Goal: Find contact information: Find contact information

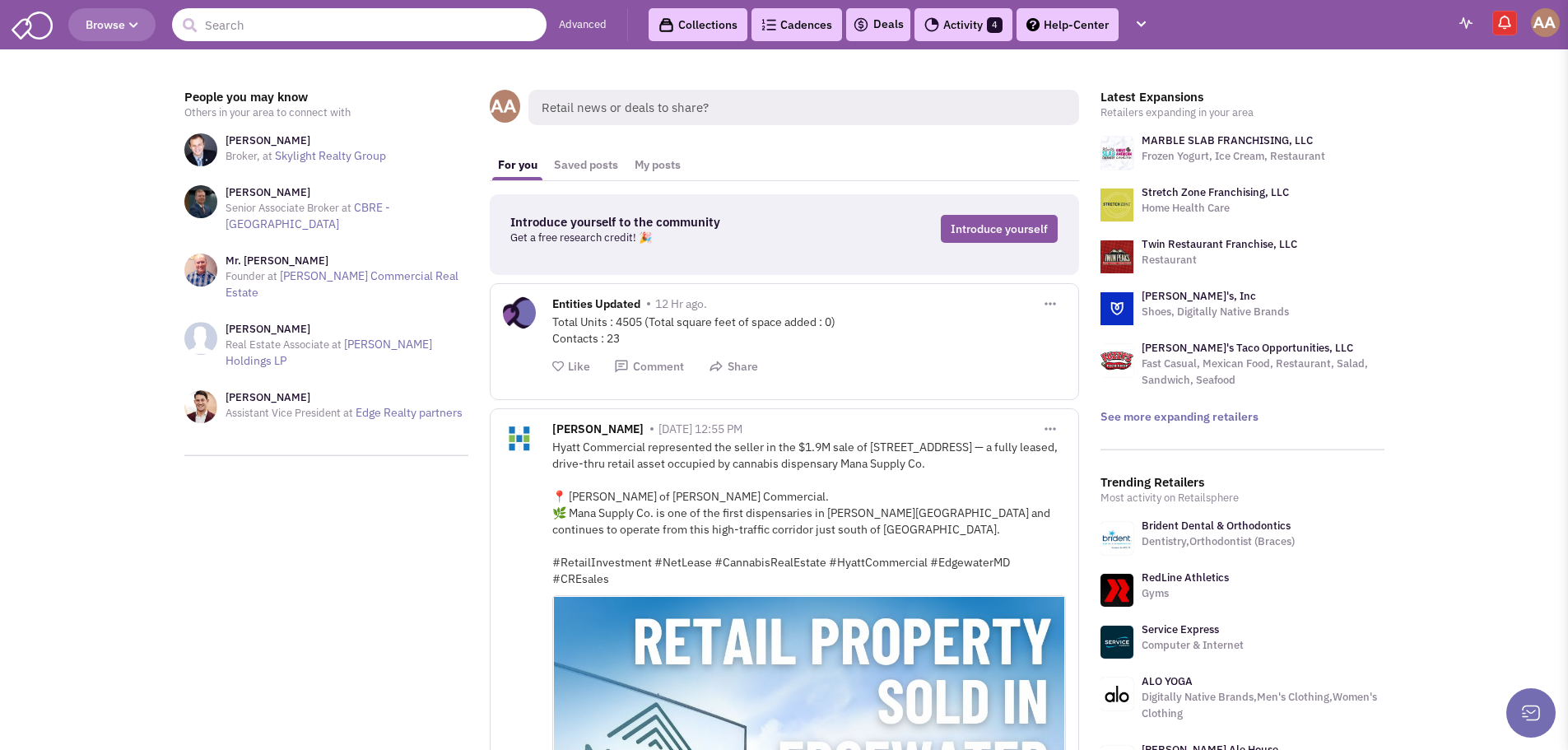
click at [254, 21] on input "text" at bounding box center [359, 24] width 374 height 33
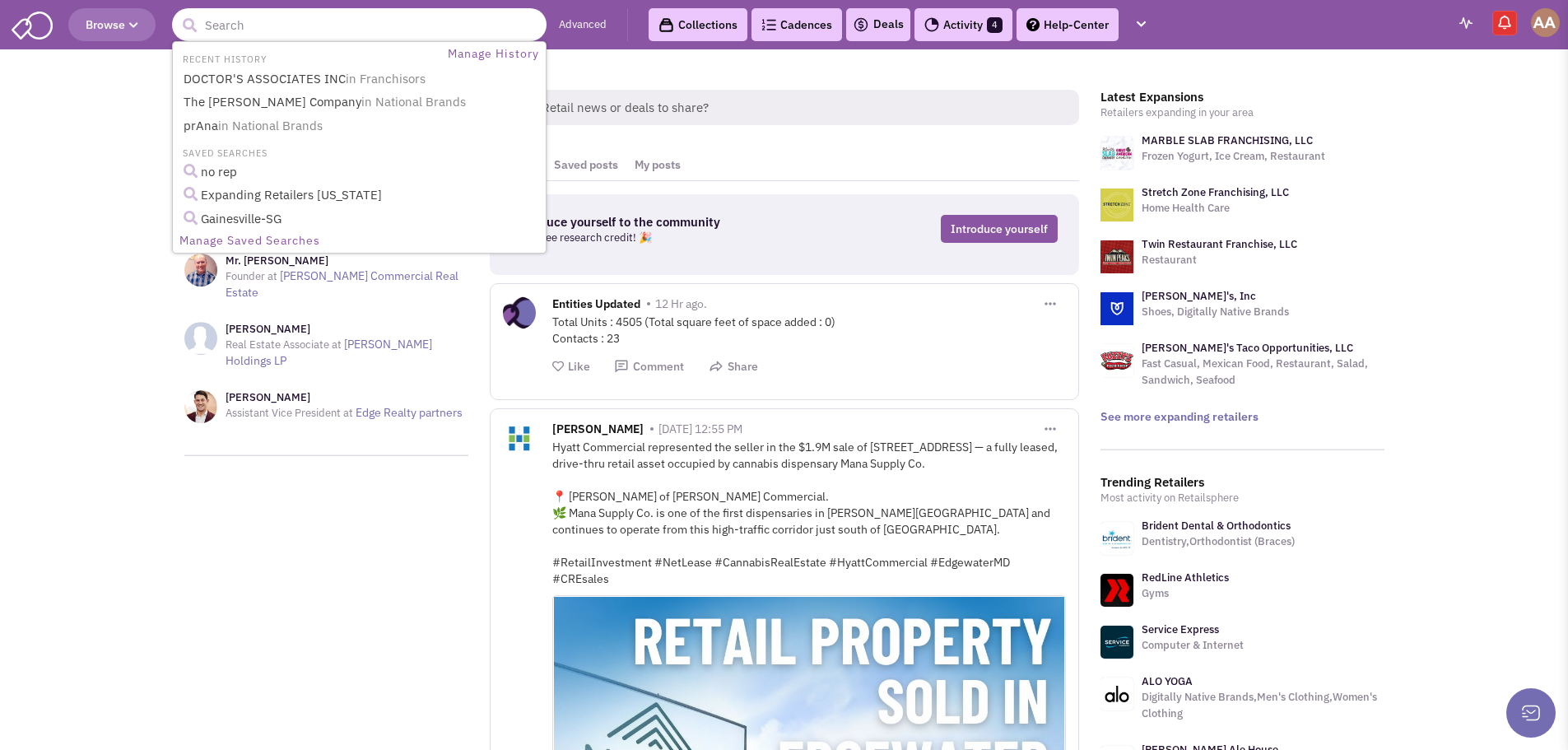
paste input "Bed Bath & Beyond Home"
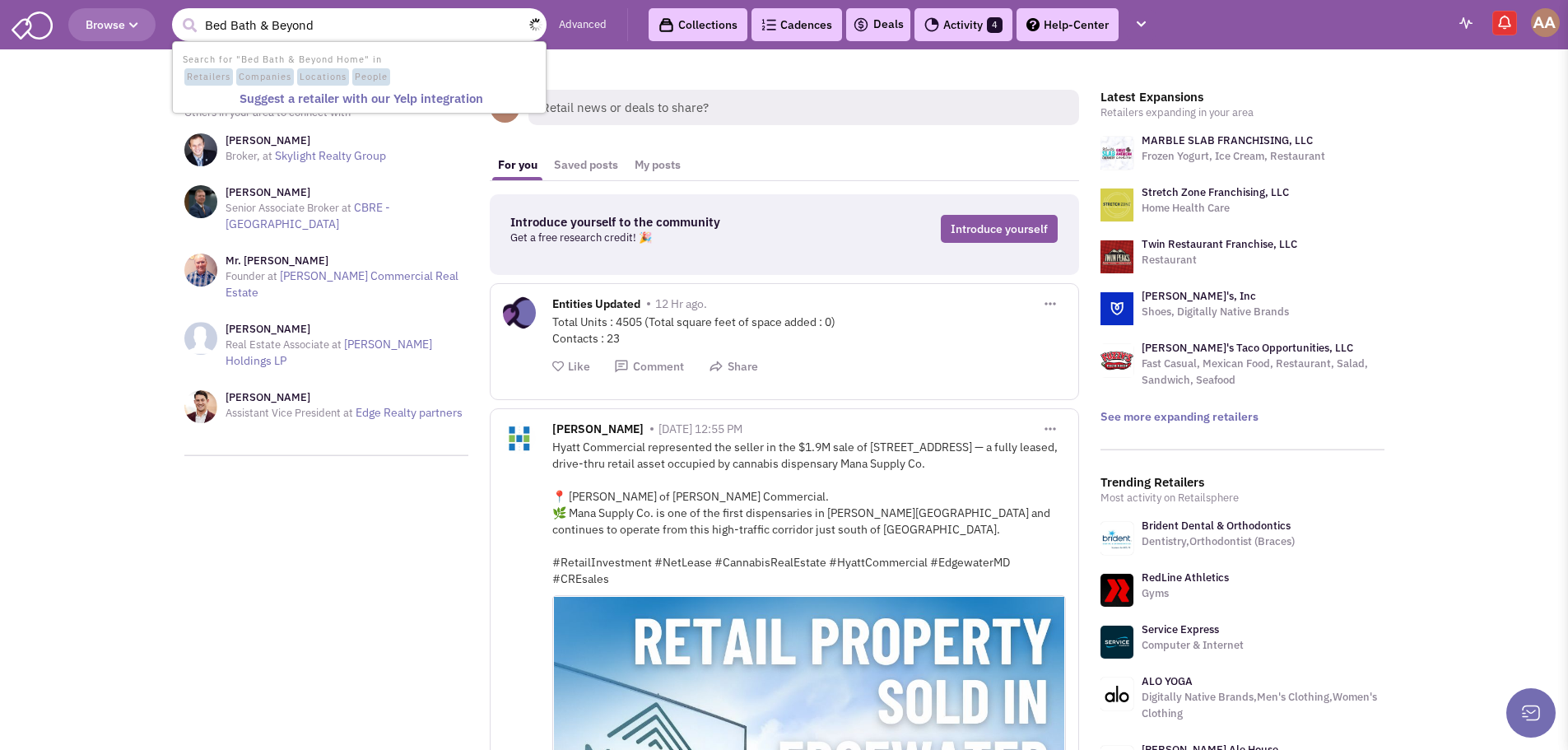
type input "Bed Bath & Beyond"
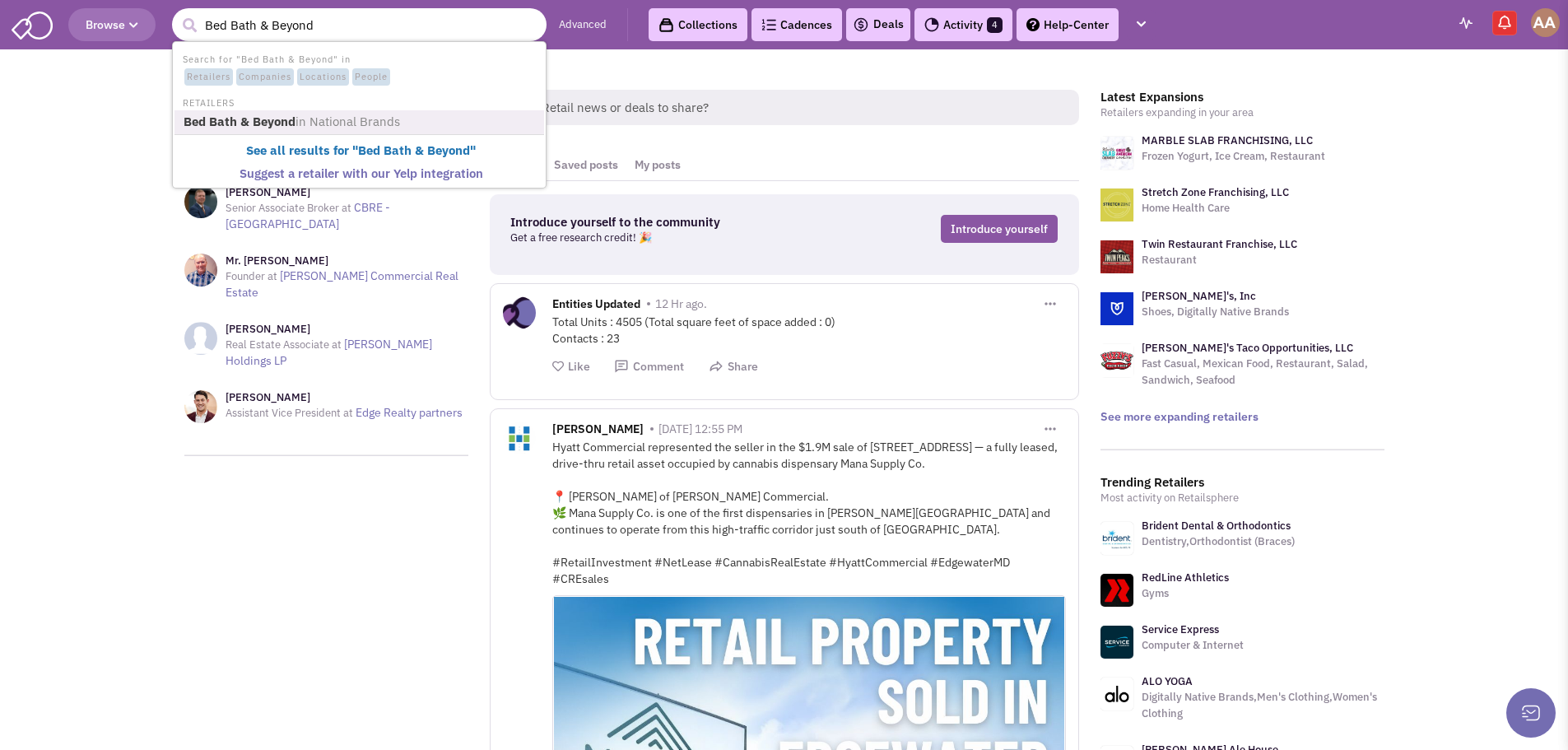
click at [348, 122] on span "in National Brands" at bounding box center [348, 121] width 104 height 16
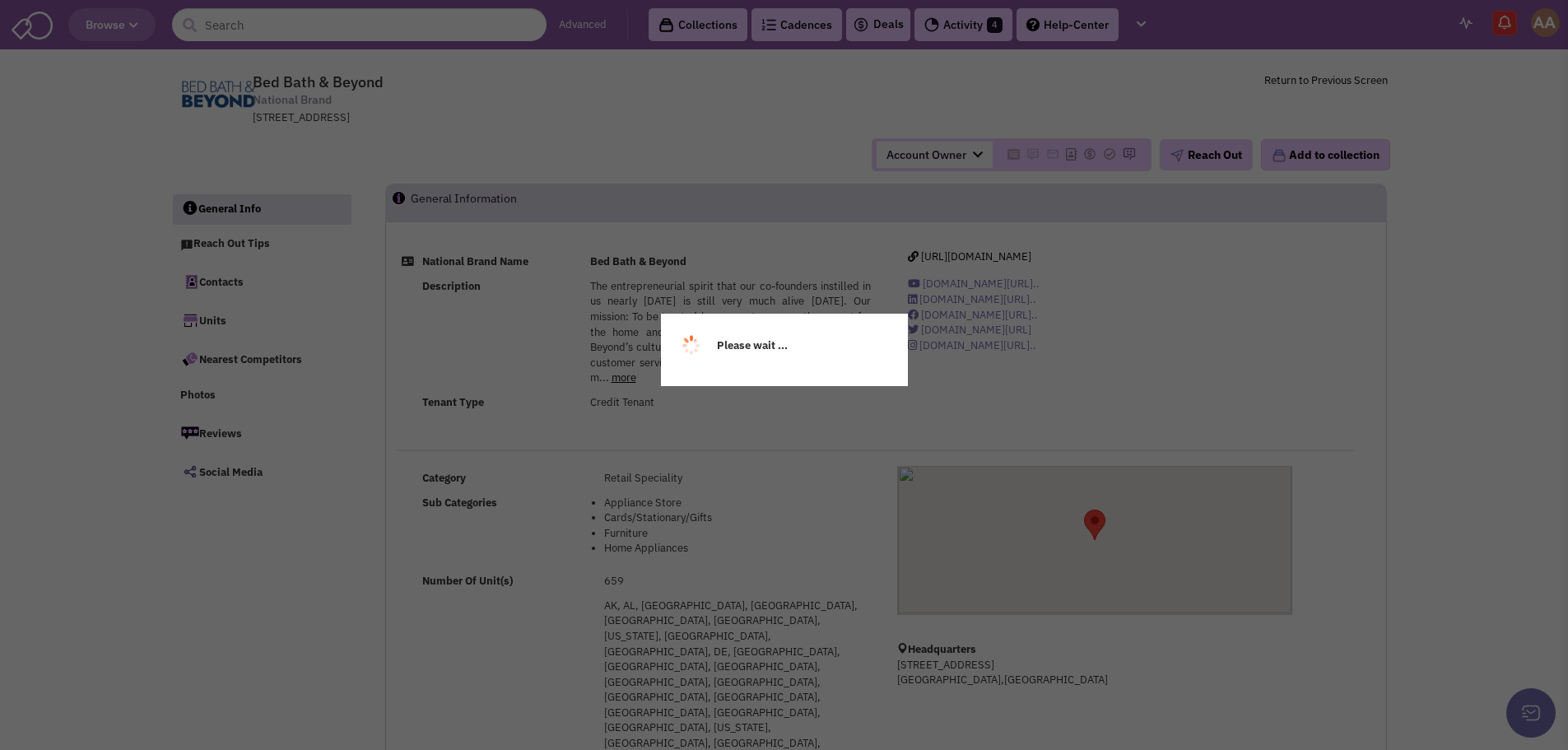
select select
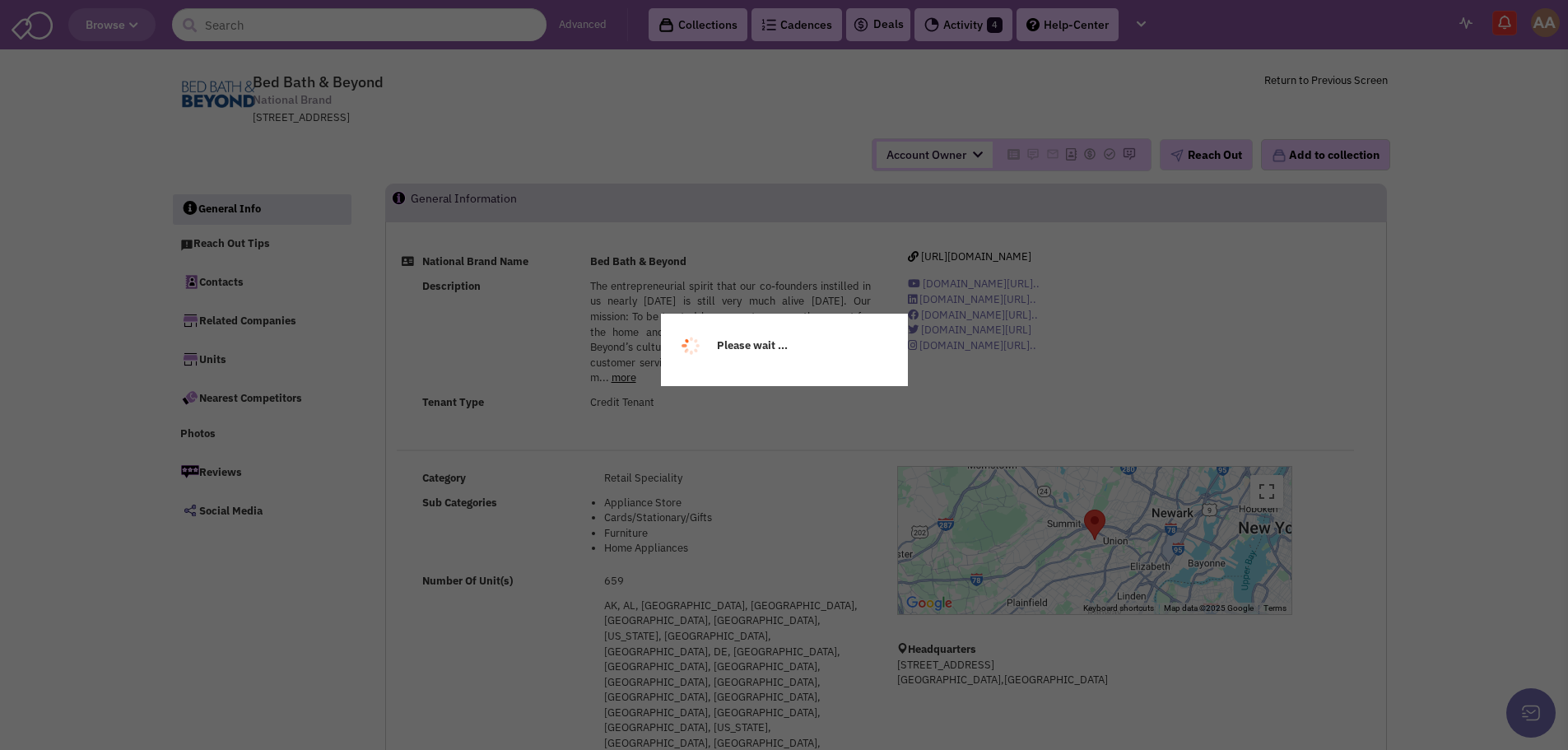
select select
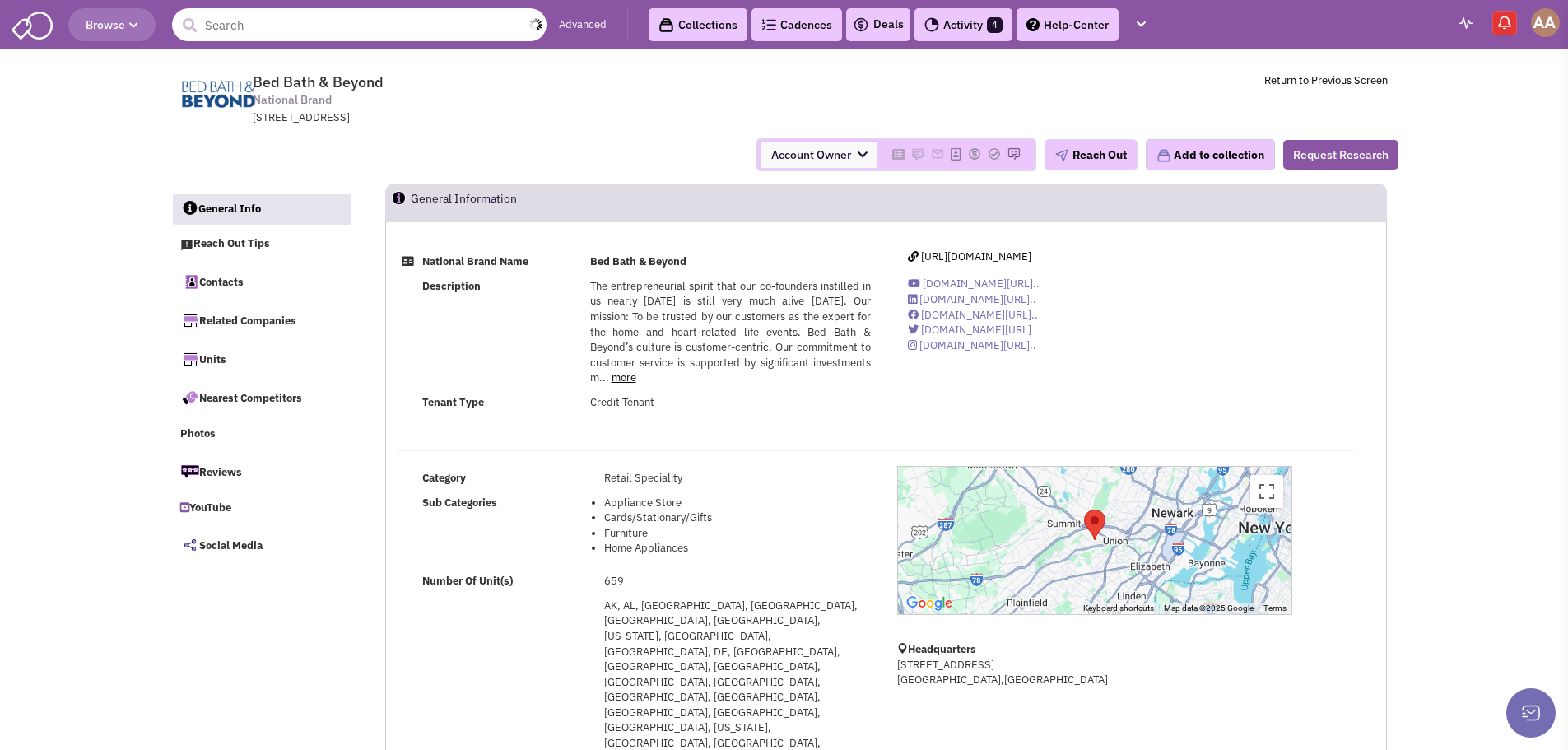
click at [370, 30] on input "text" at bounding box center [359, 24] width 374 height 33
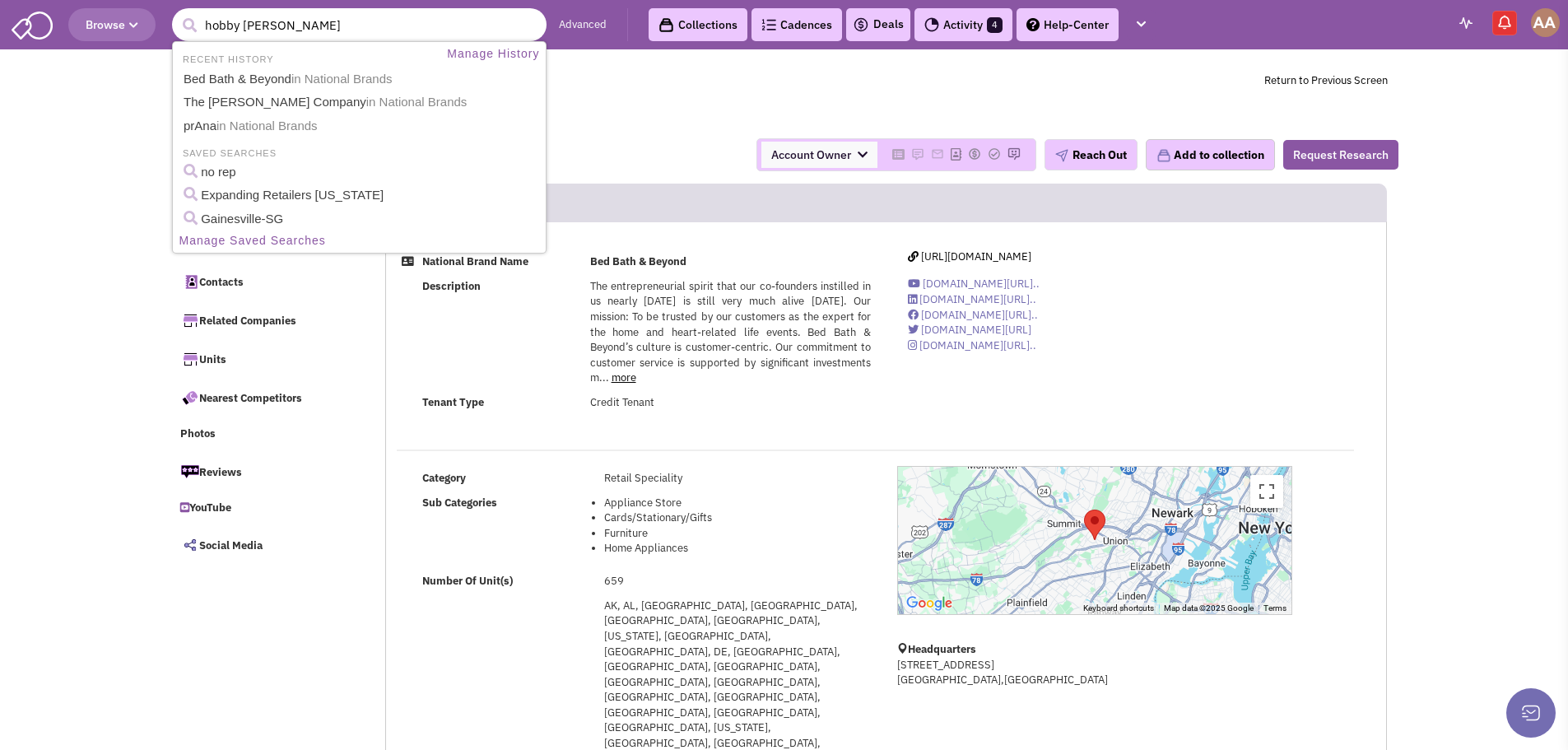
type input "hobby lobby"
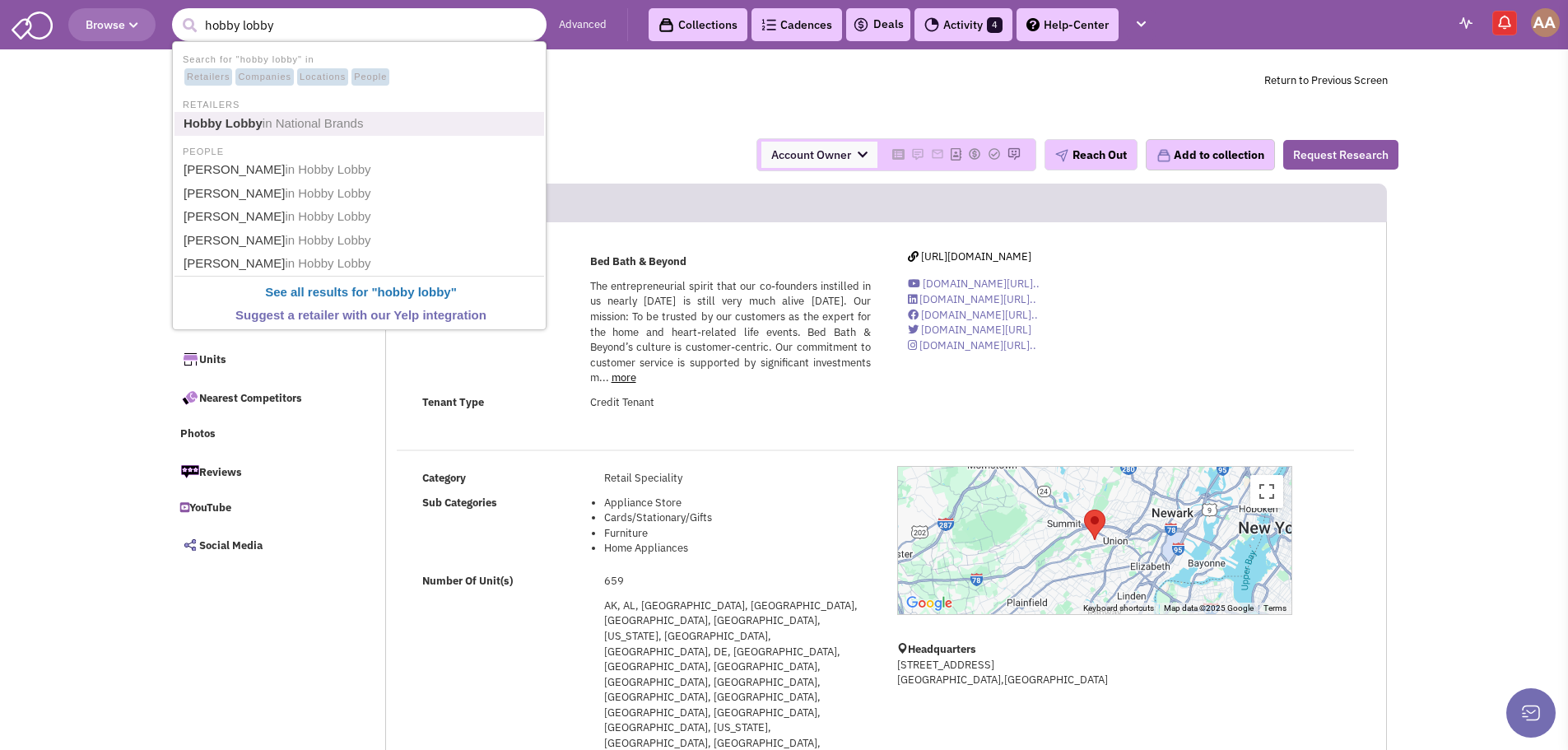
click at [370, 125] on link "Hobby Lobby in National Brands" at bounding box center [361, 124] width 365 height 22
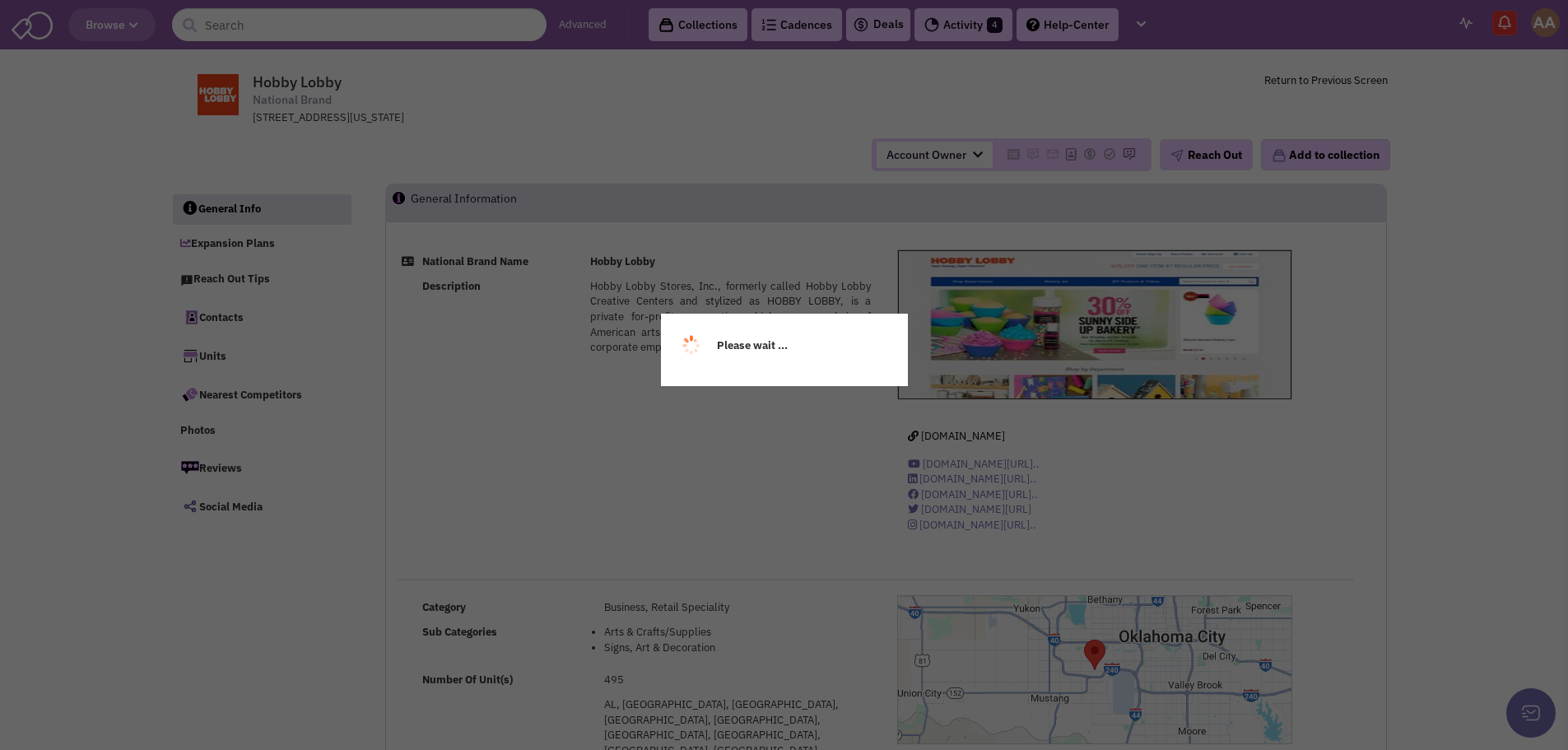
select select
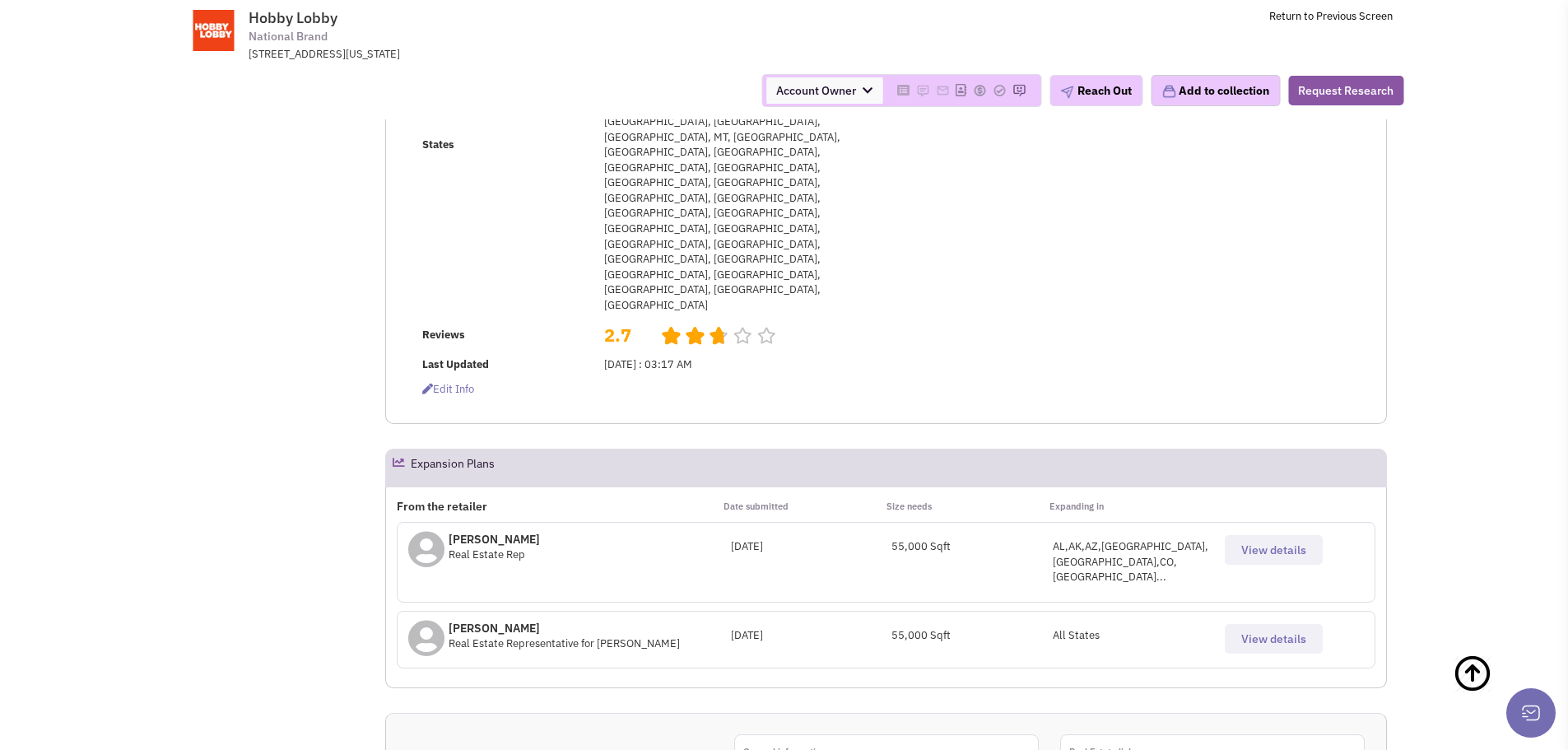
scroll to position [494, 0]
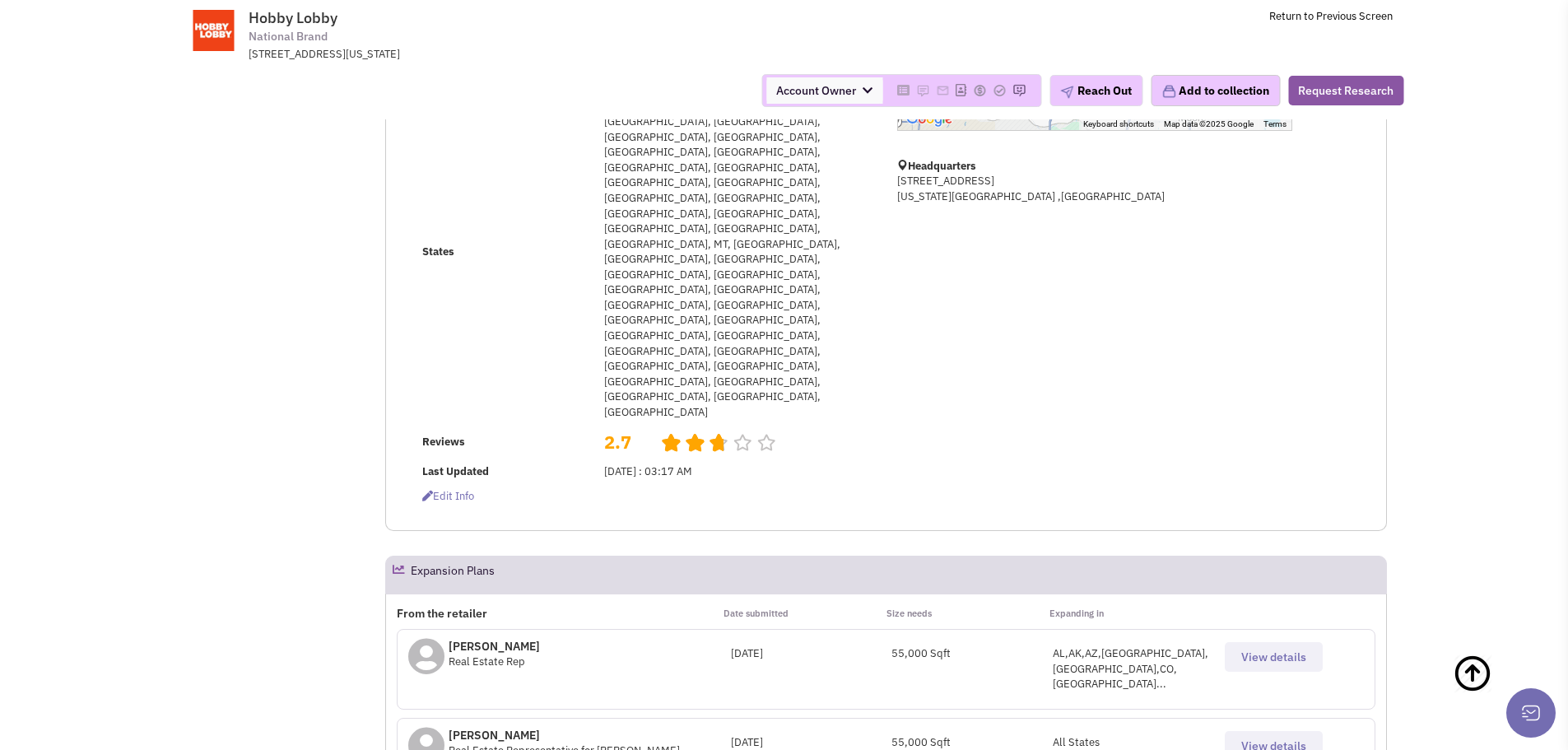
click at [1248, 650] on span "View details" at bounding box center [1273, 657] width 65 height 15
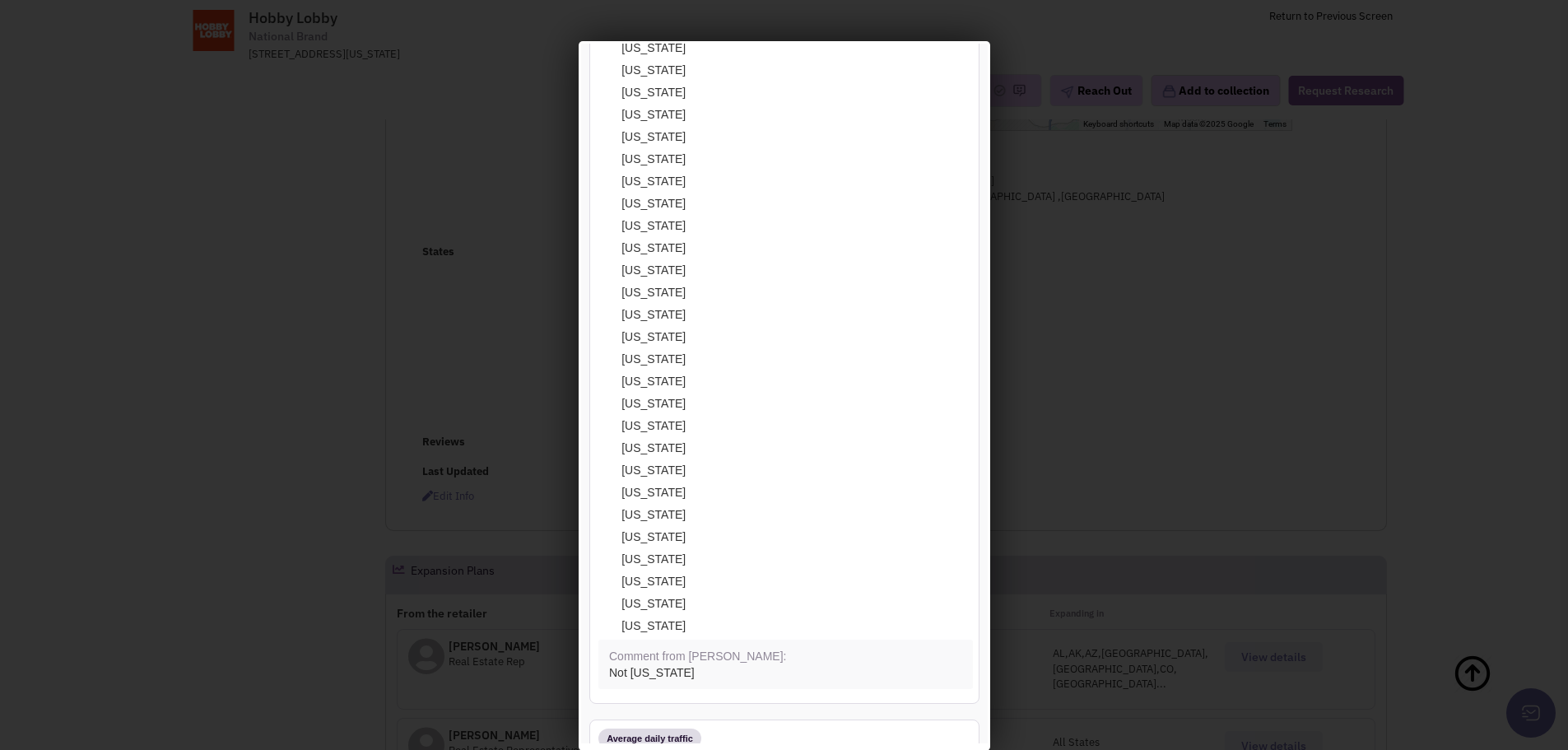
scroll to position [823, 0]
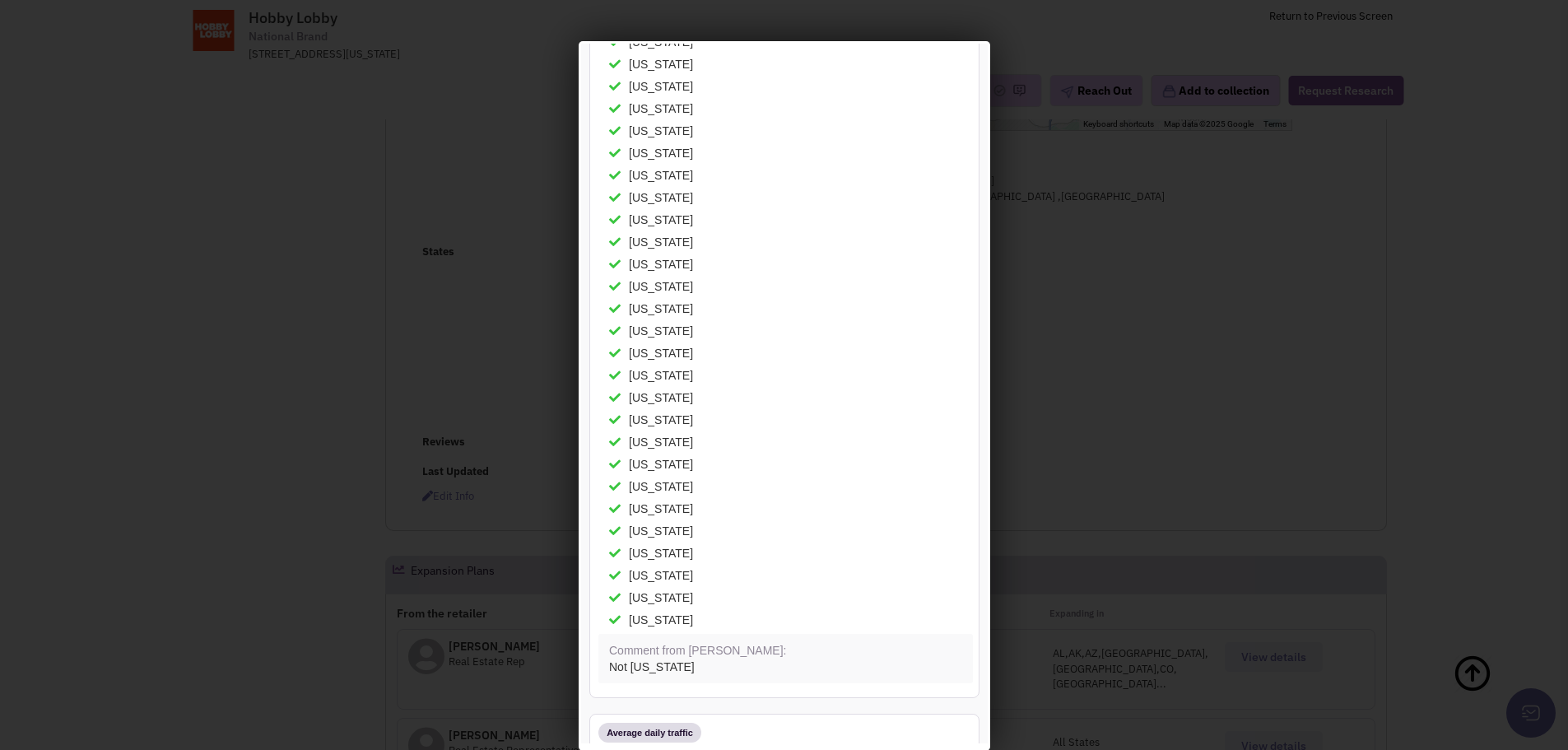
click at [1081, 208] on div at bounding box center [784, 375] width 1568 height 750
click at [383, 490] on div at bounding box center [784, 375] width 1568 height 750
click at [707, 507] on div "Vermont" at bounding box center [779, 506] width 369 height 17
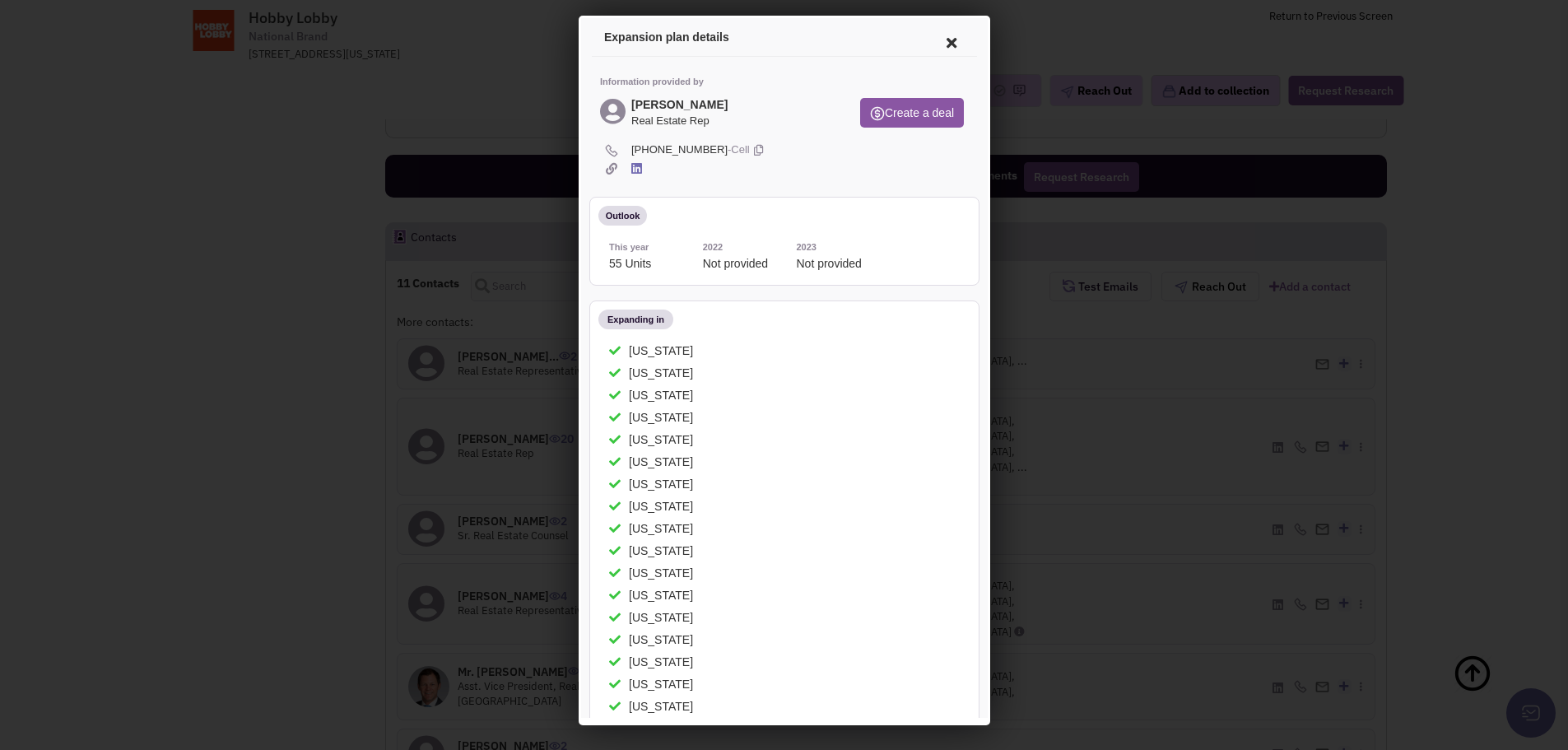
scroll to position [0, 0]
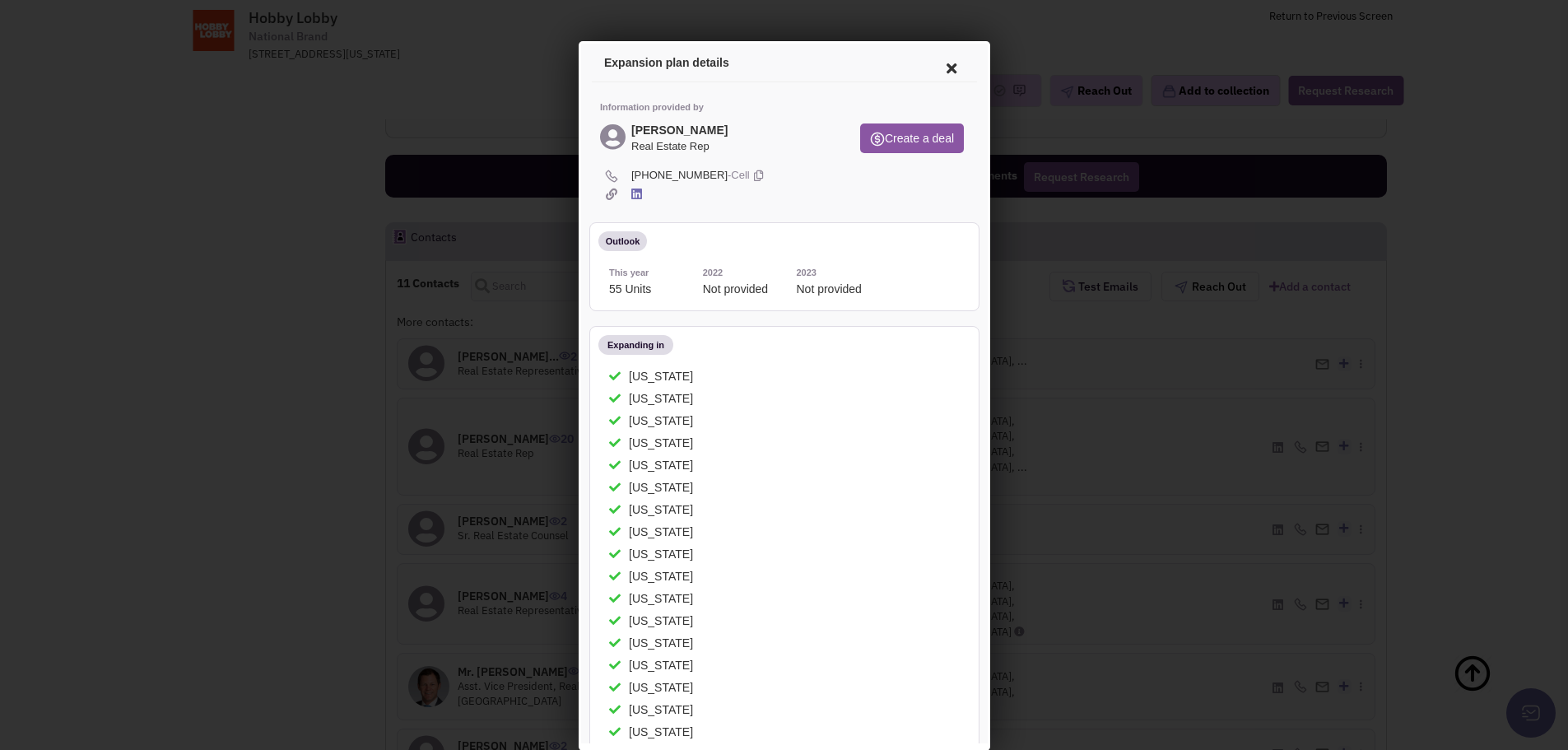
click at [935, 64] on icon at bounding box center [948, 66] width 35 height 40
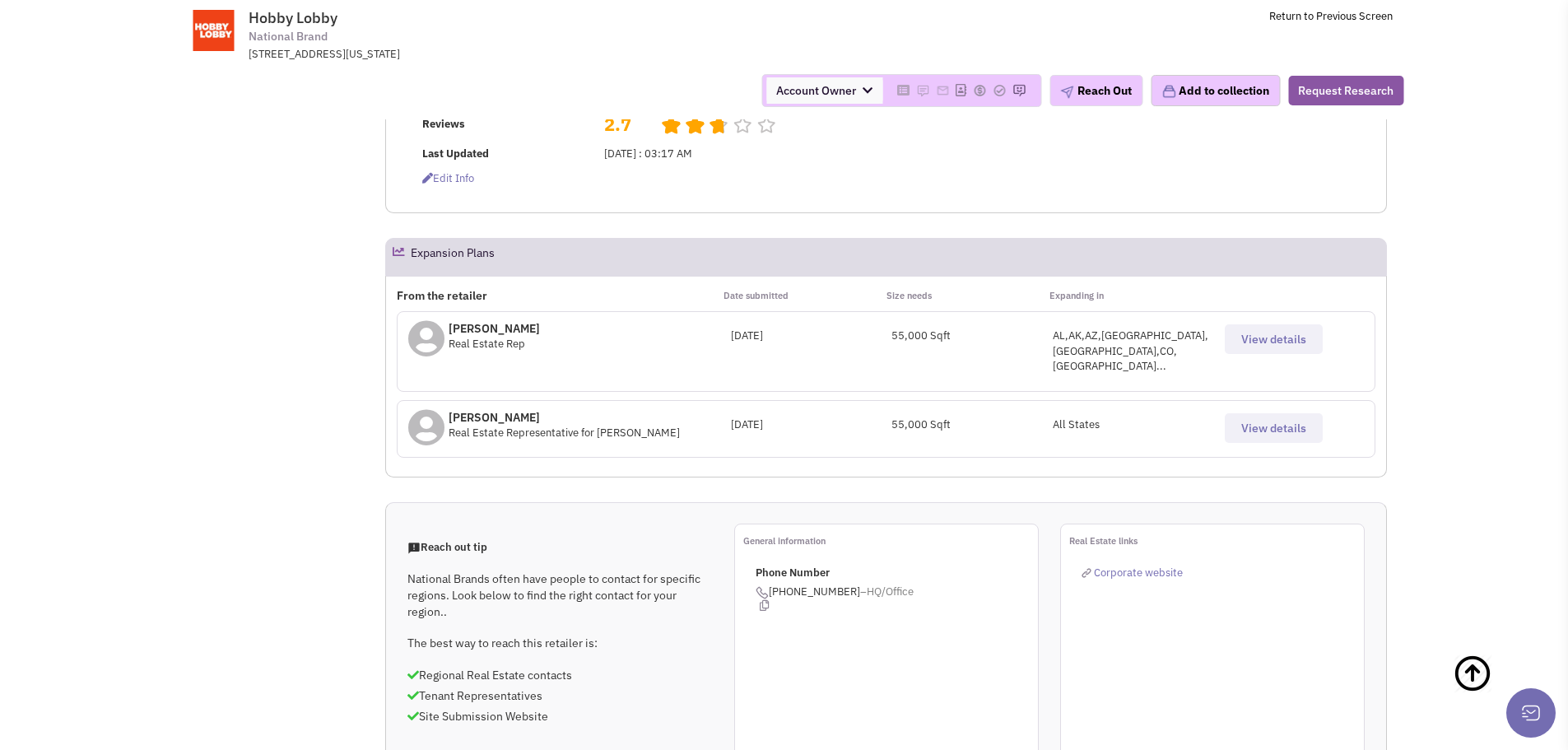
scroll to position [494, 0]
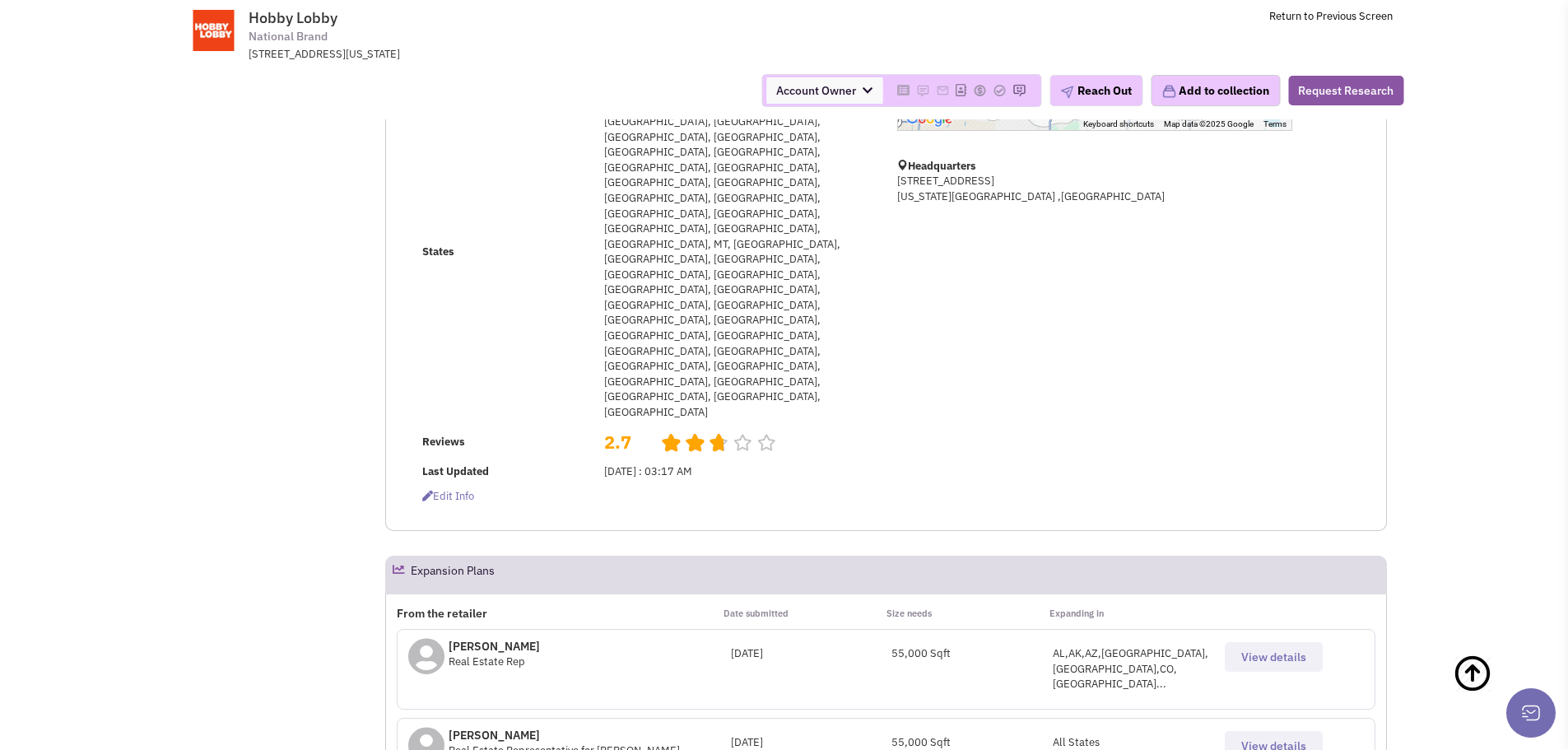
click at [472, 638] on p "Matthew Abnet" at bounding box center [494, 646] width 91 height 17
click at [1292, 650] on span "View details" at bounding box center [1273, 657] width 65 height 15
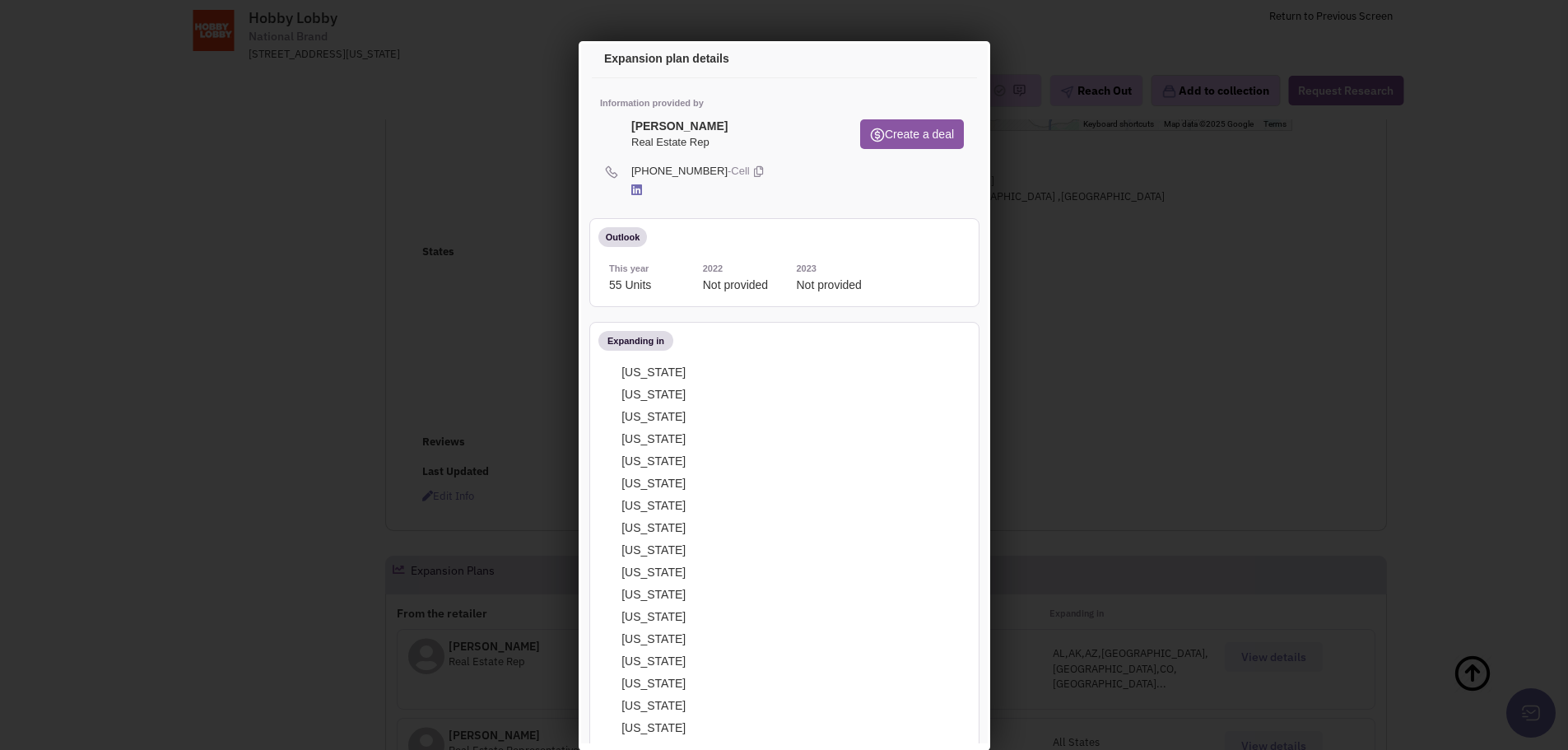
scroll to position [0, 0]
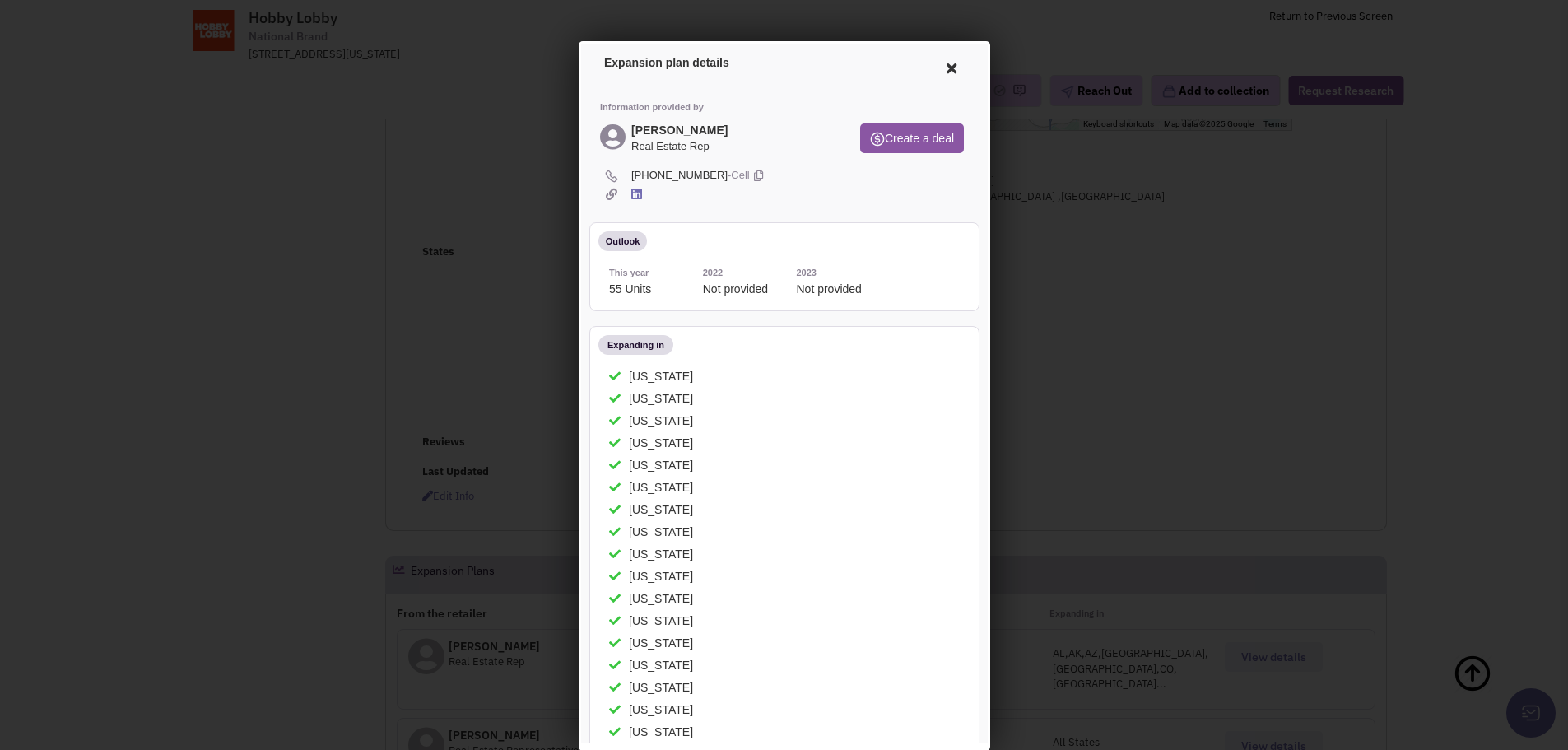
click at [931, 62] on icon at bounding box center [948, 66] width 35 height 40
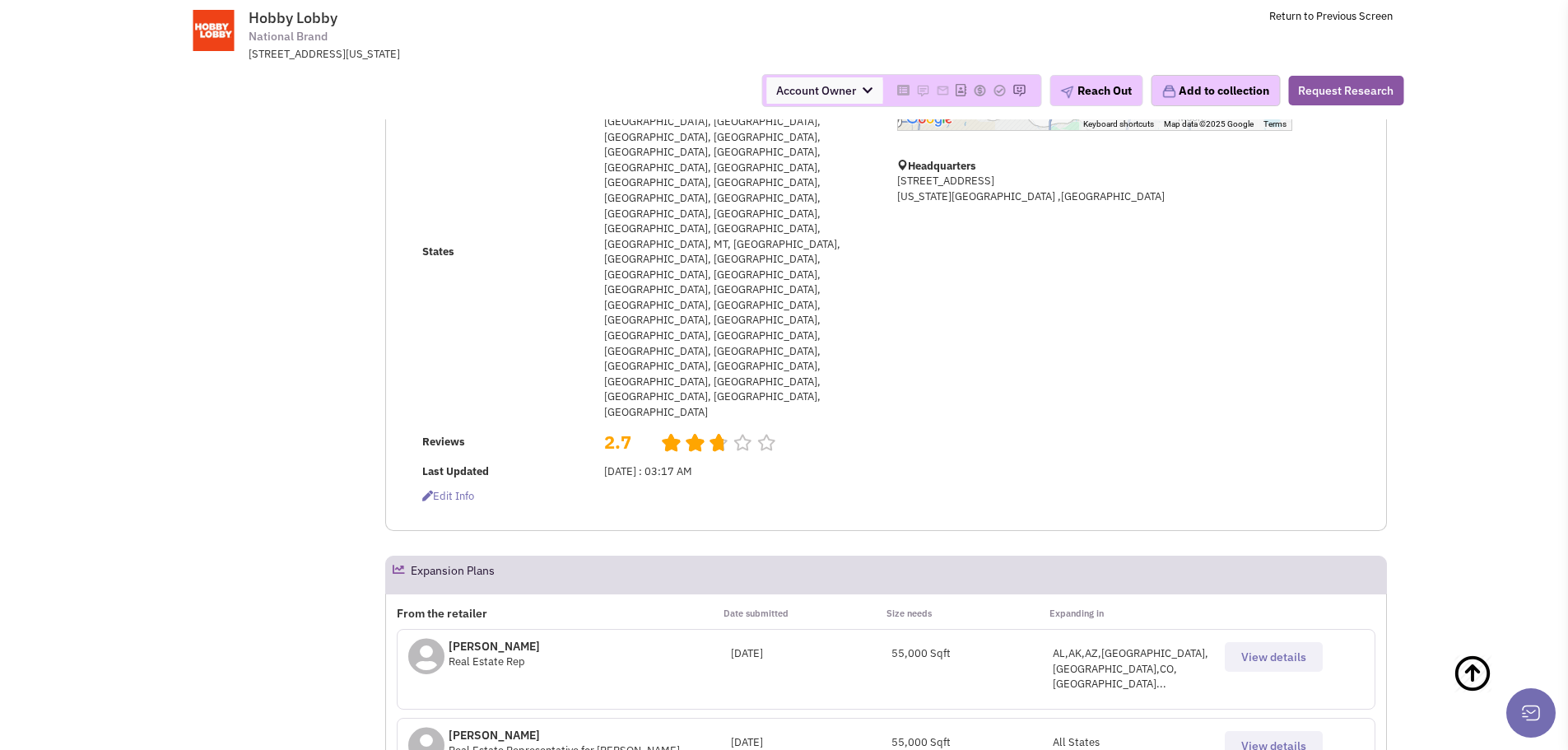
click at [1259, 738] on span "View details" at bounding box center [1273, 746] width 65 height 15
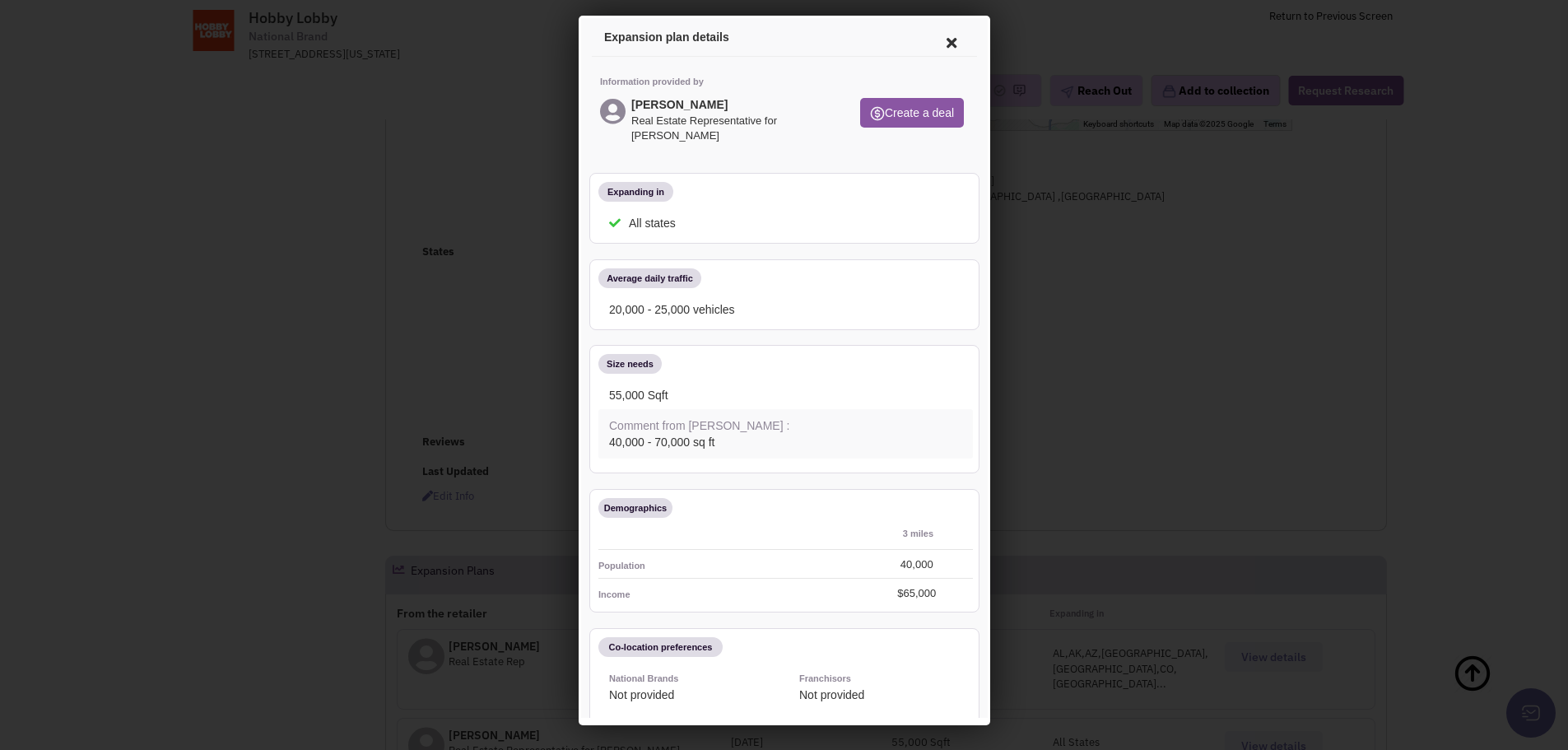
click at [936, 41] on icon at bounding box center [948, 40] width 35 height 40
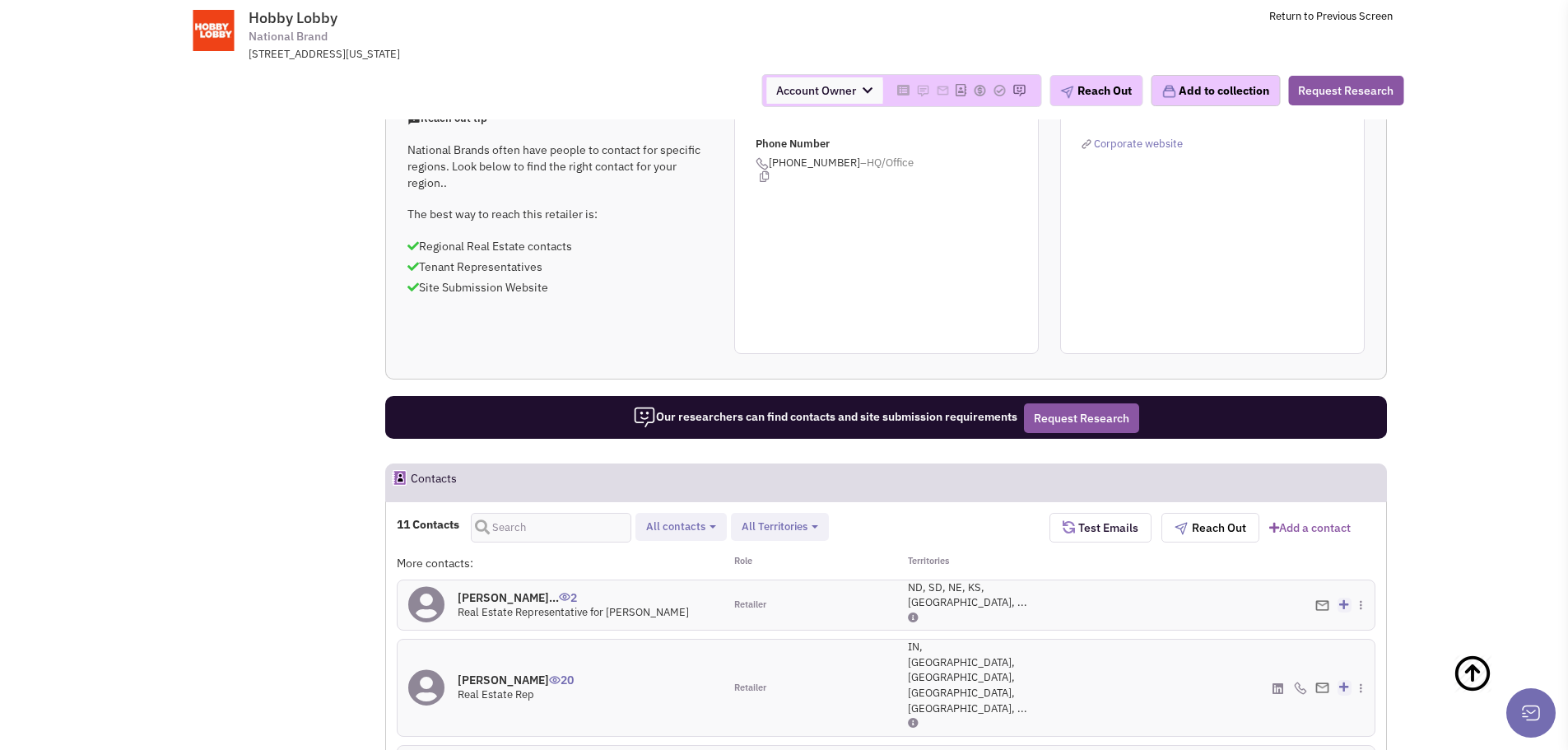
scroll to position [1235, 0]
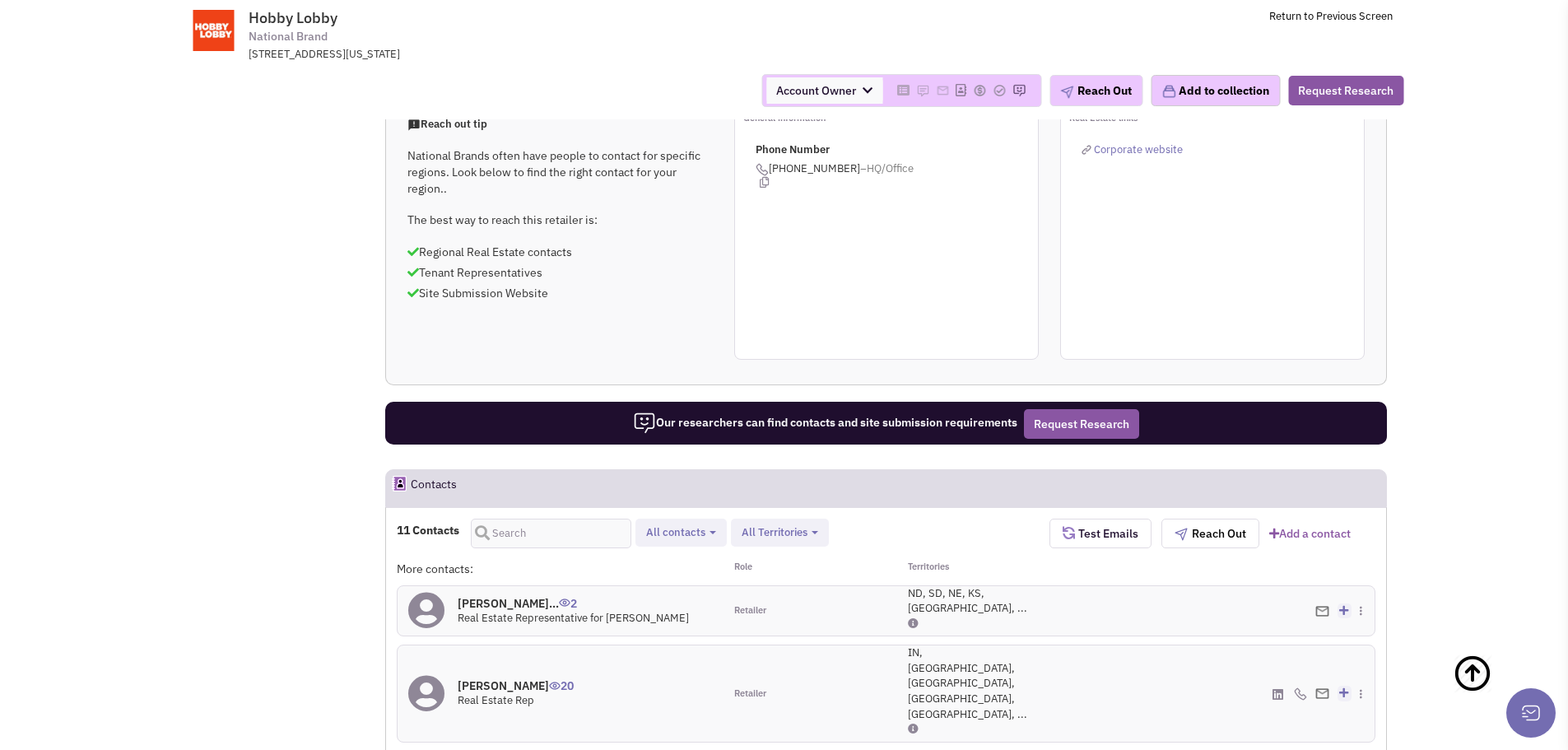
click at [534, 596] on h4 "Mr. Brooks McMilla... 2" at bounding box center [573, 603] width 231 height 15
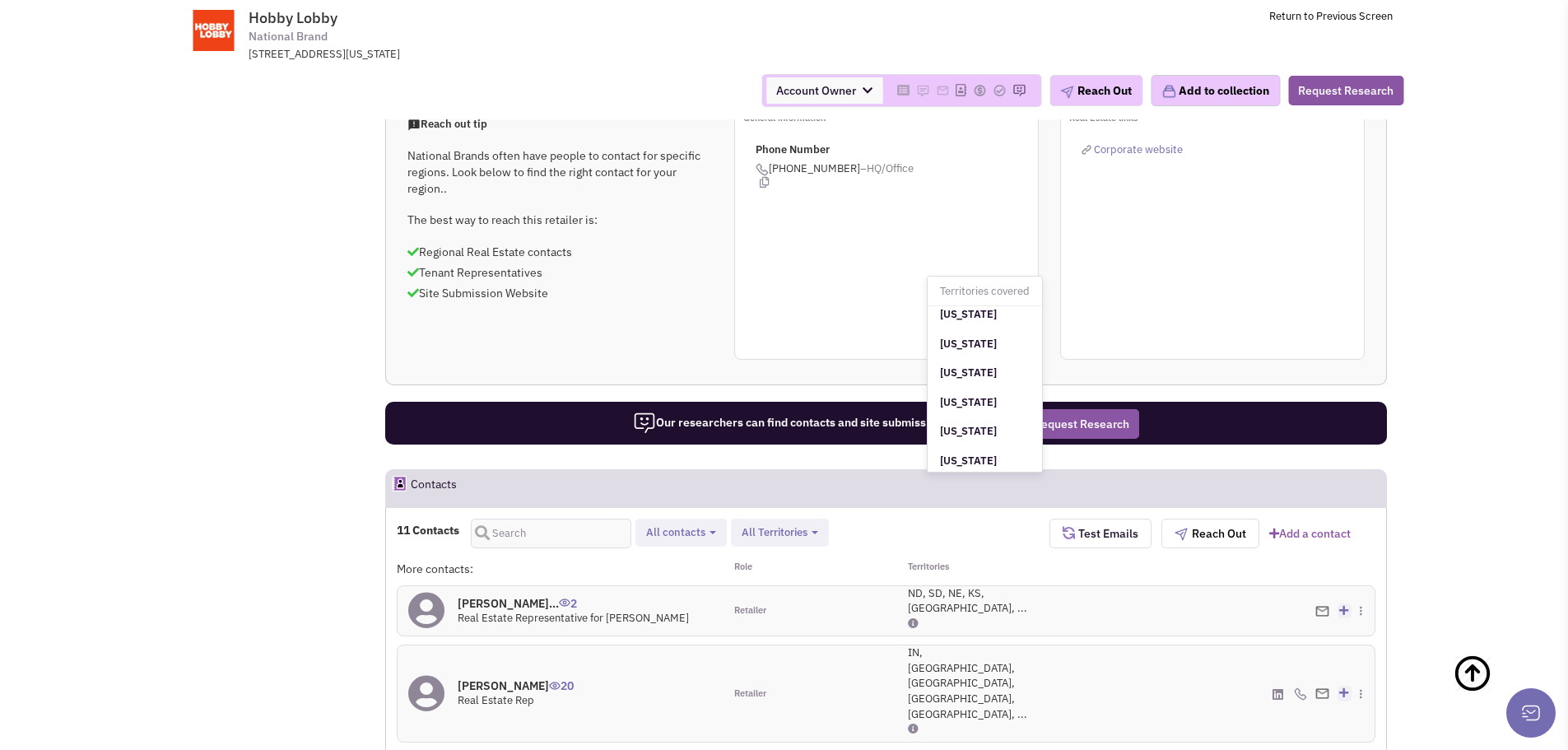
scroll to position [0, 0]
click at [864, 586] on div "Retailer" at bounding box center [805, 611] width 163 height 51
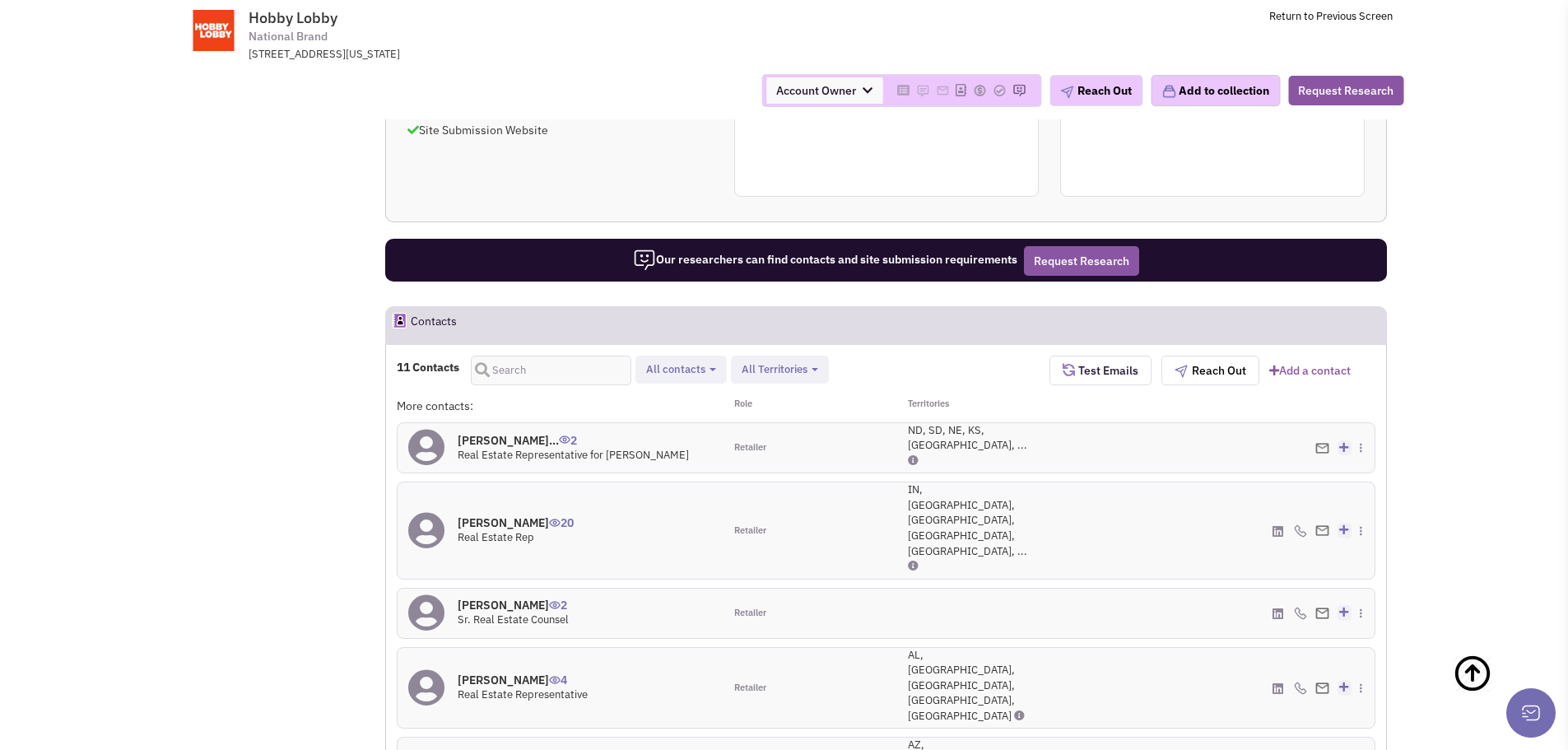
scroll to position [1400, 0]
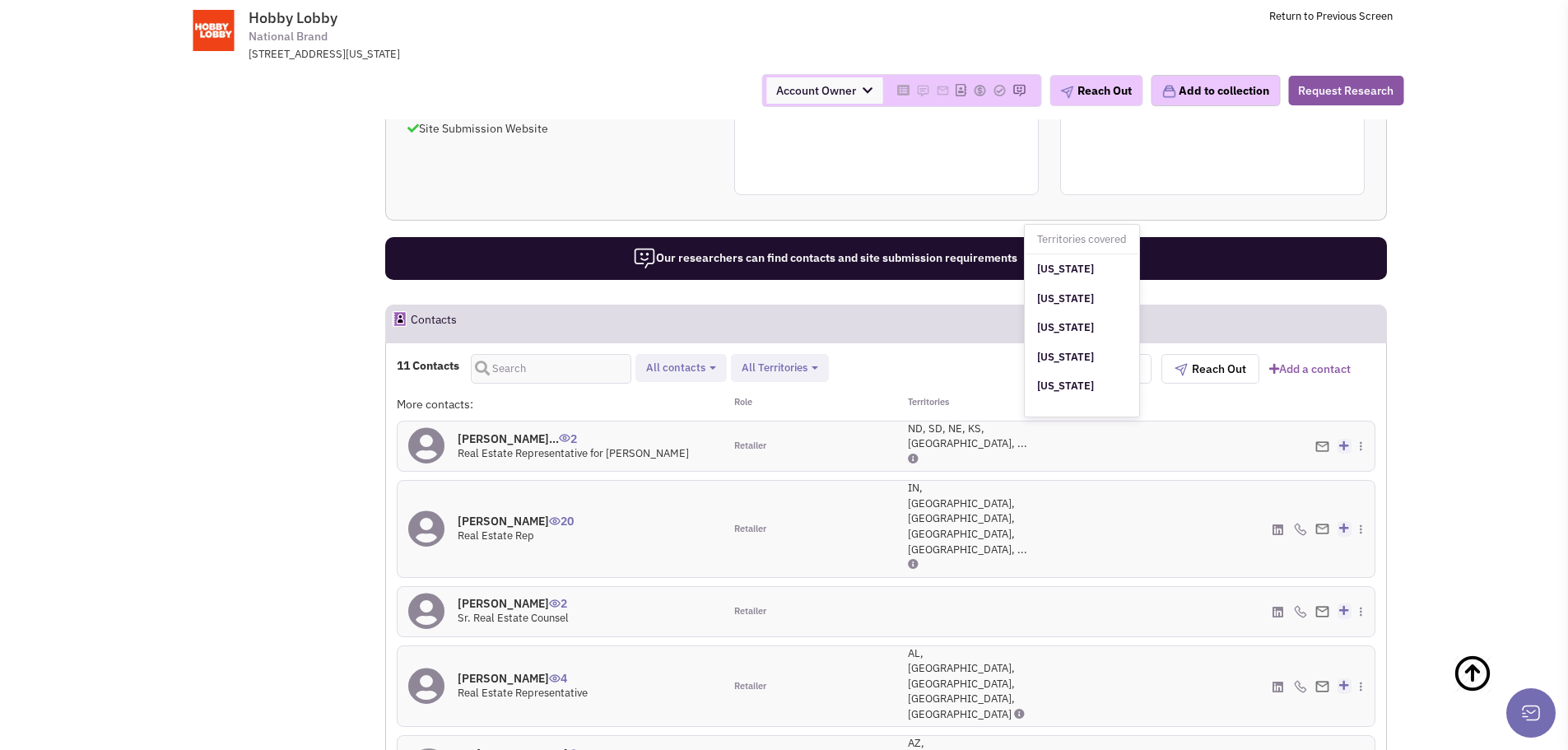
click at [1014, 709] on icon at bounding box center [1019, 714] width 11 height 11
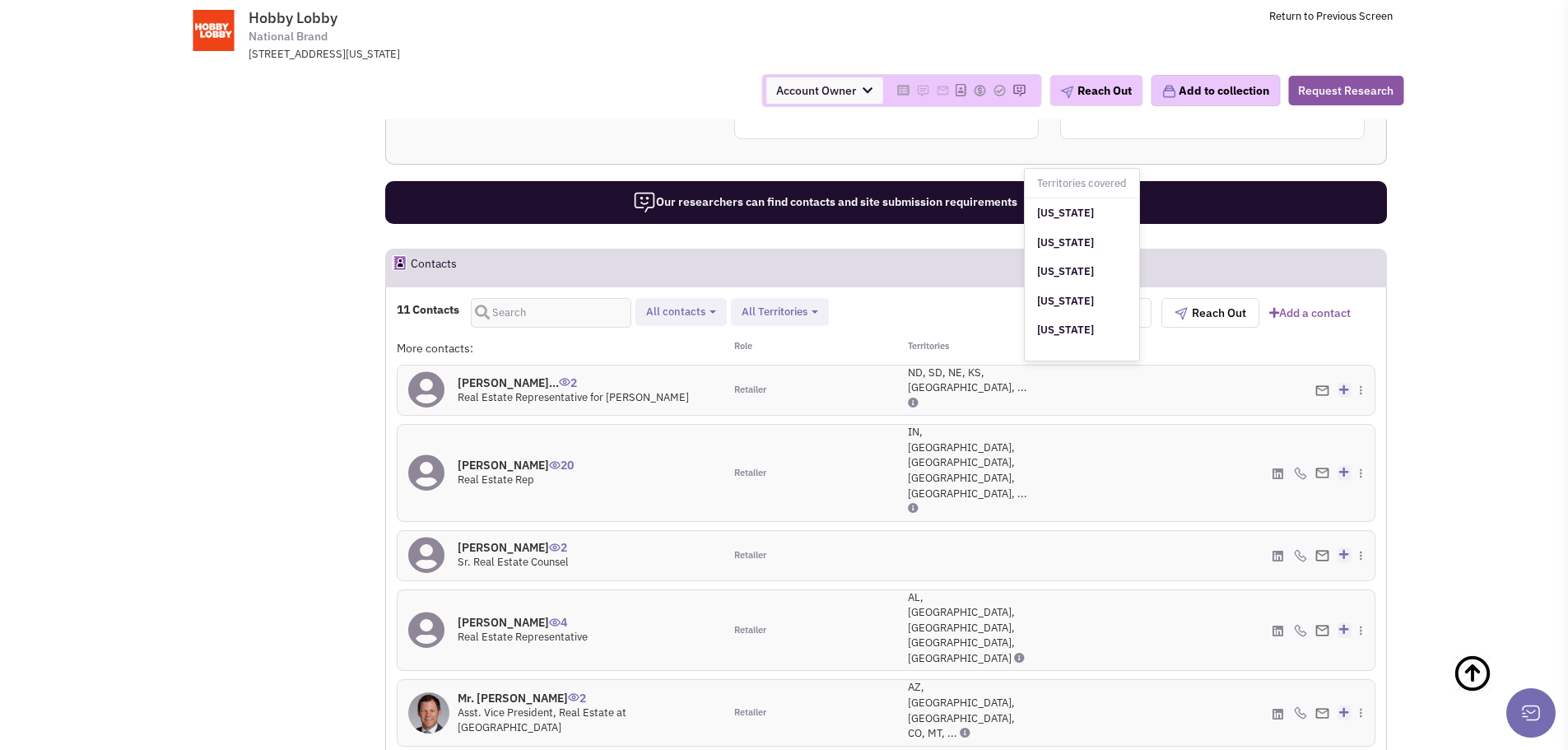
scroll to position [1481, 0]
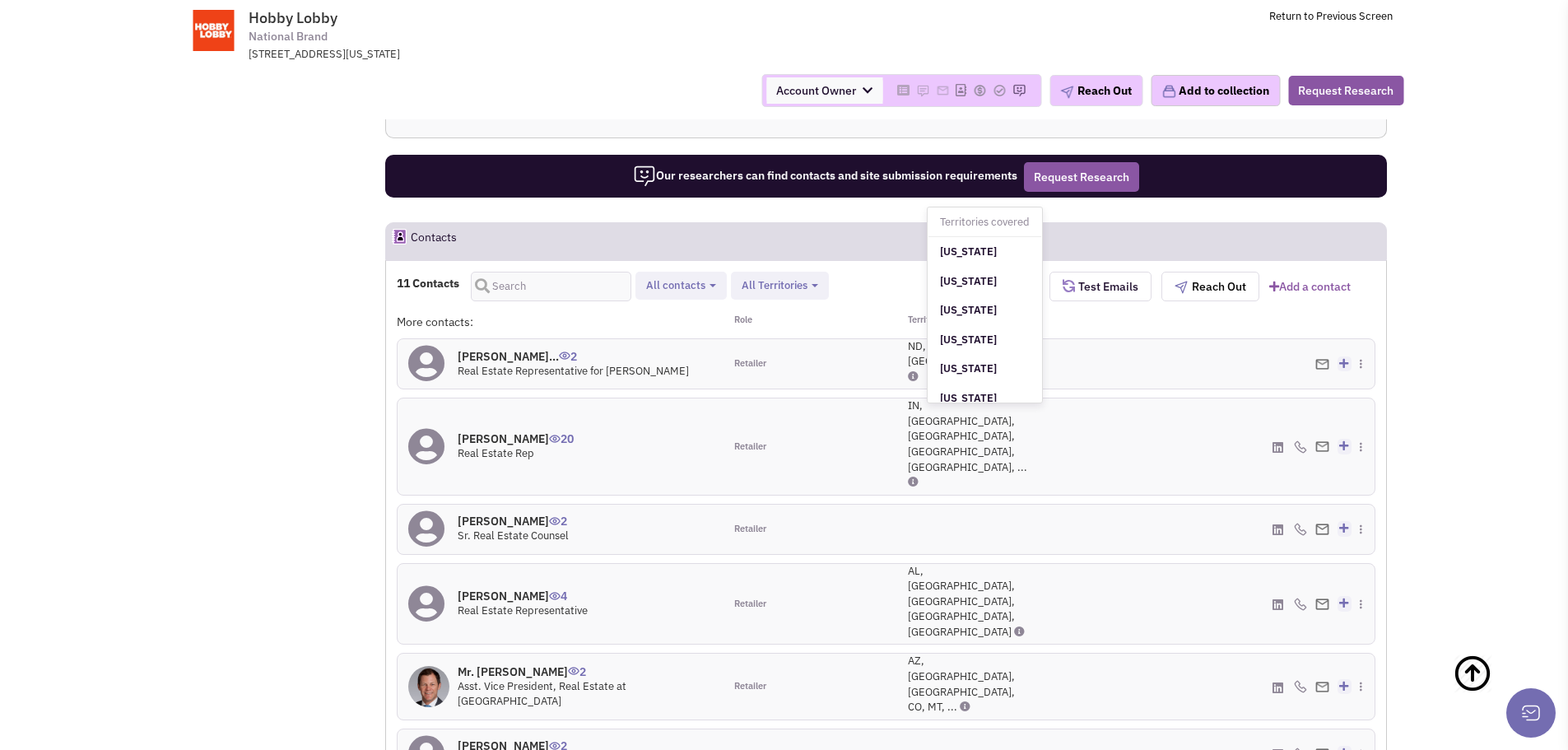
click at [960, 701] on icon at bounding box center [965, 706] width 11 height 11
click at [626, 679] on span "Asst. Vice President, Real Estate at Hobby Lobby" at bounding box center [542, 694] width 169 height 29
click at [505, 664] on h4 "Mr. Scott Nelson 2" at bounding box center [585, 672] width 255 height 15
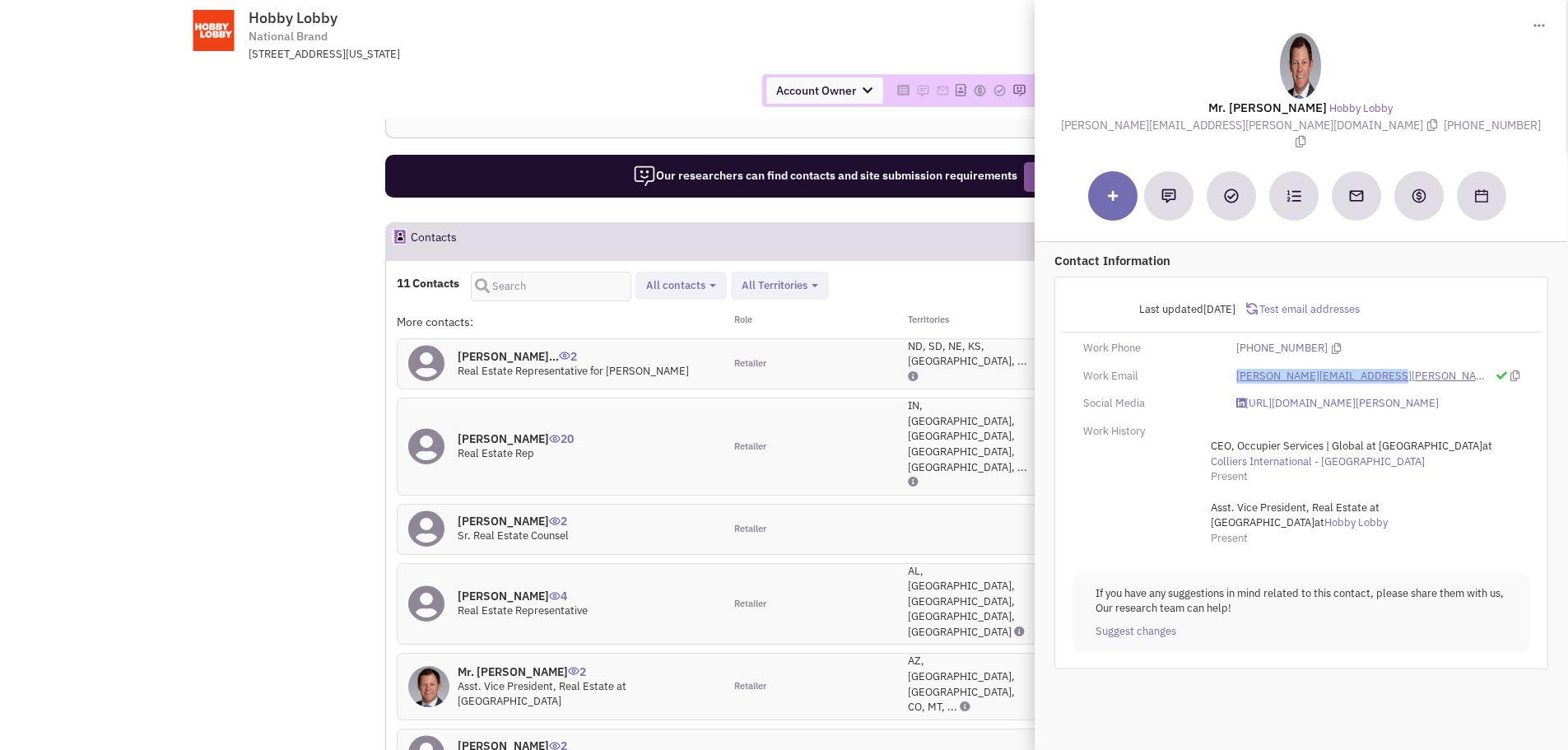
drag, startPoint x: 1230, startPoint y: 359, endPoint x: 1380, endPoint y: 367, distance: 150.2
click at [1380, 369] on div "scott.nelson@hobbylobby.com" at bounding box center [1377, 377] width 304 height 16
copy link "scott.nelson@hobbylobby.com"
click at [847, 331] on div "More contacts: Role Territories Mr. Brooks McMilla... 2 Real Estate Representat…" at bounding box center [886, 669] width 978 height 711
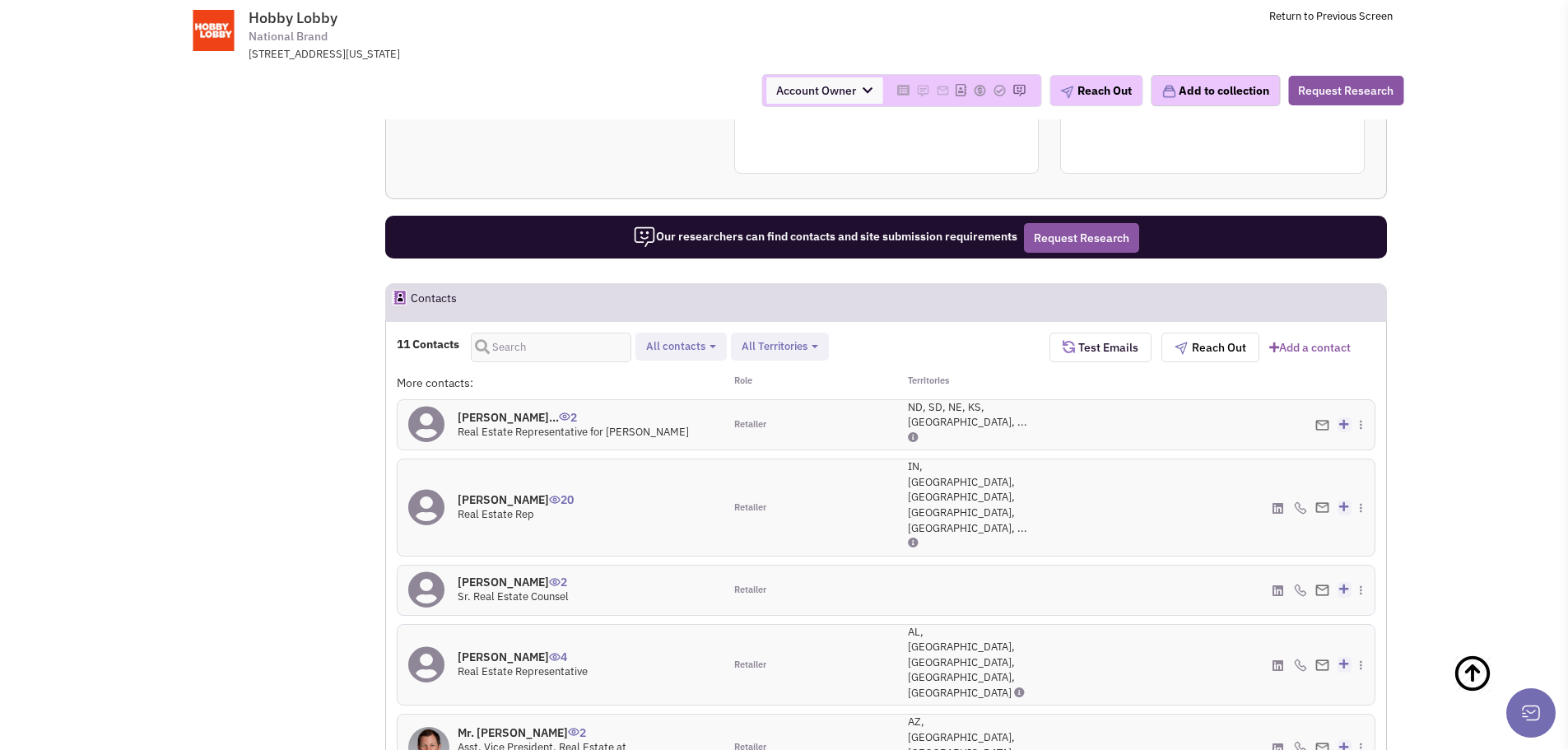
scroll to position [1481, 0]
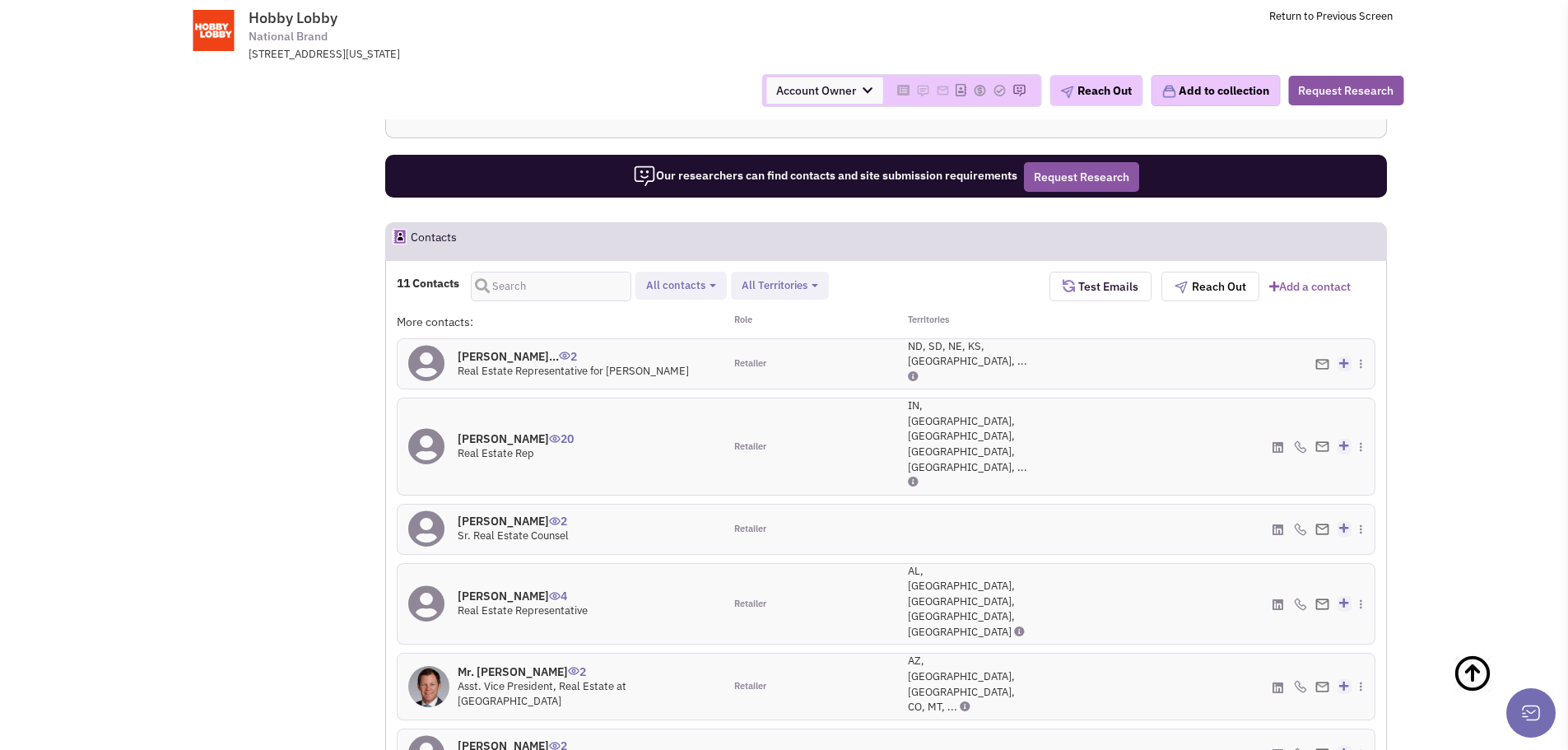
click at [509, 664] on h4 "Mr. Scott Nelson 2" at bounding box center [585, 672] width 255 height 15
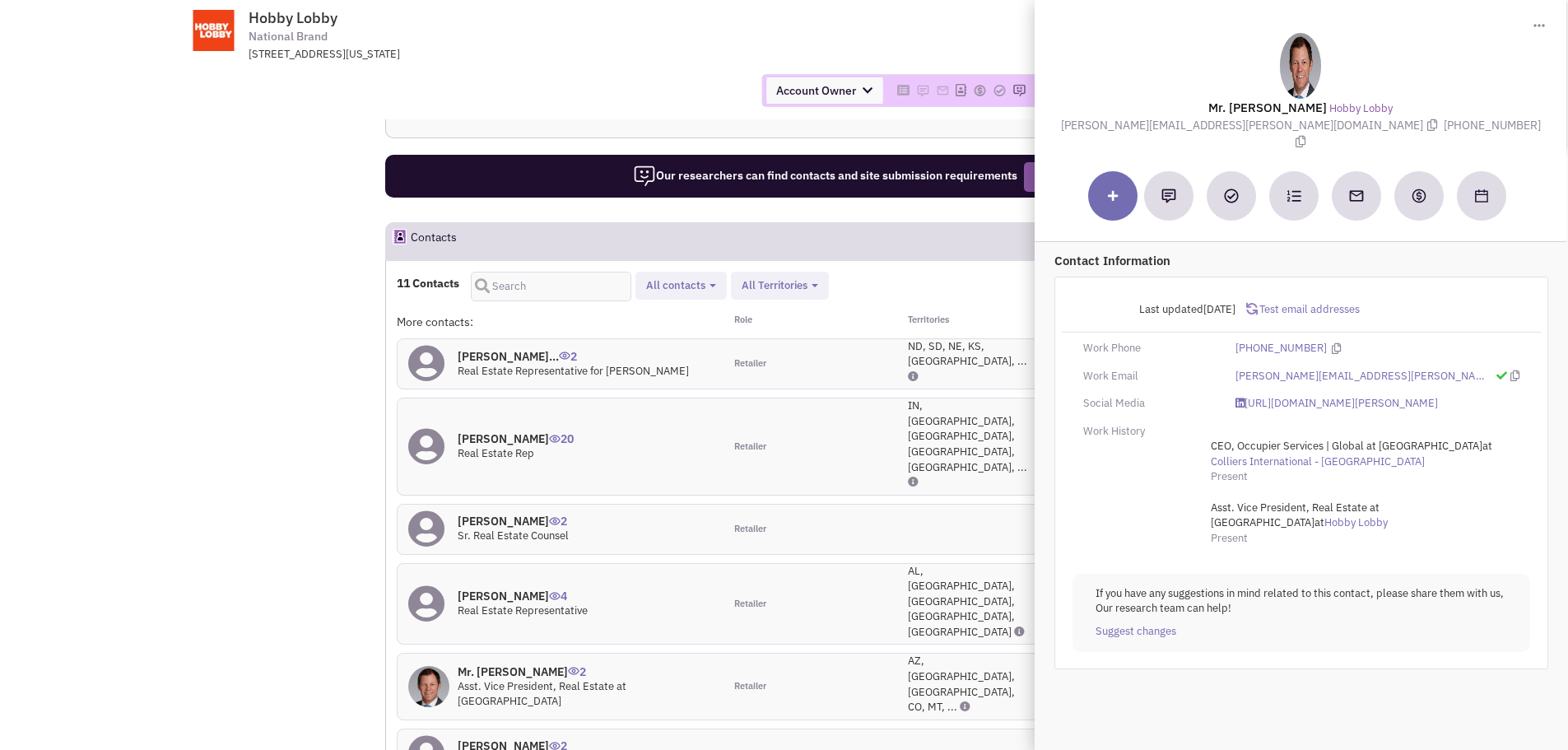
click at [659, 729] on div "Mr. Joe Ciapciak 2 managing director at Pace Properties" at bounding box center [560, 753] width 326 height 50
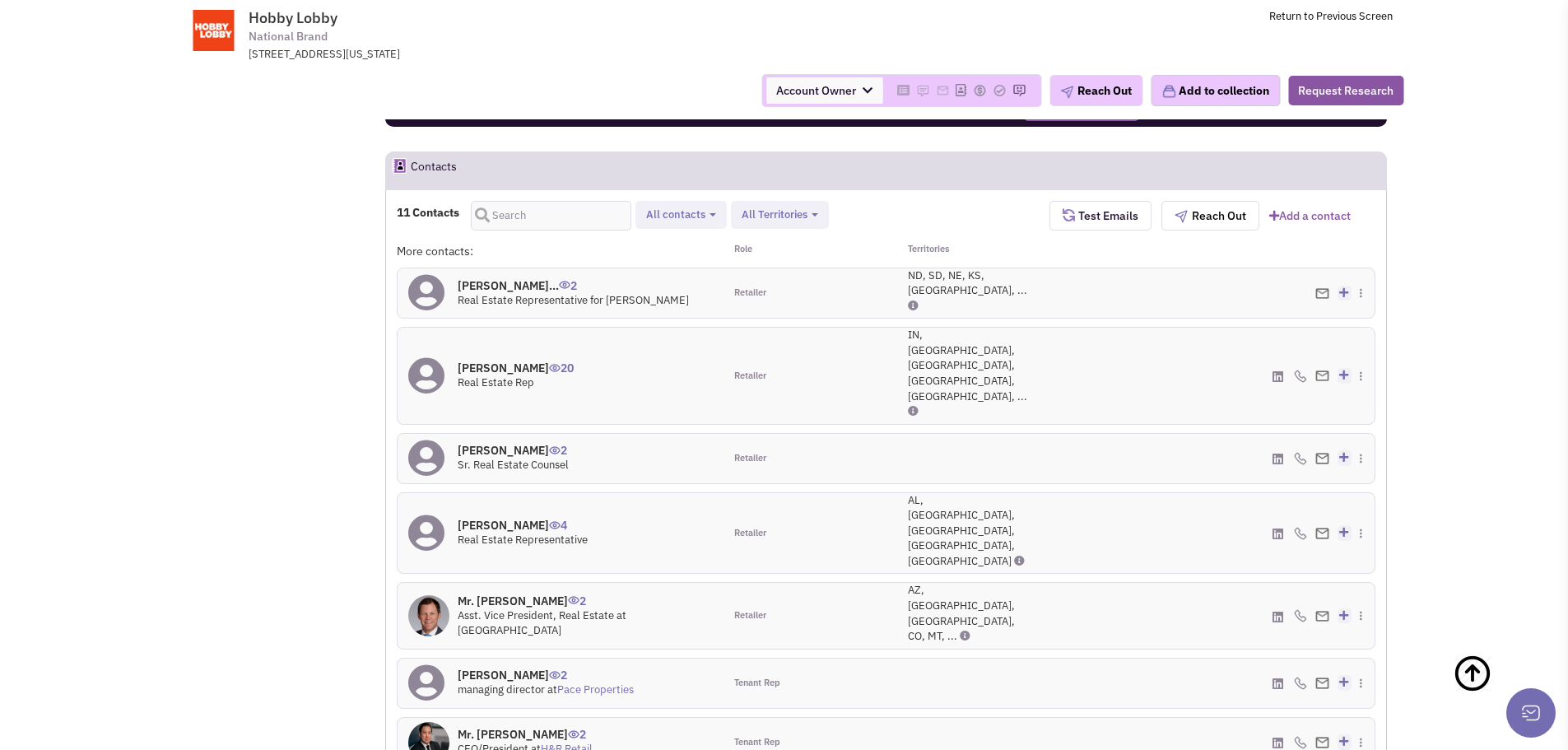
scroll to position [1564, 0]
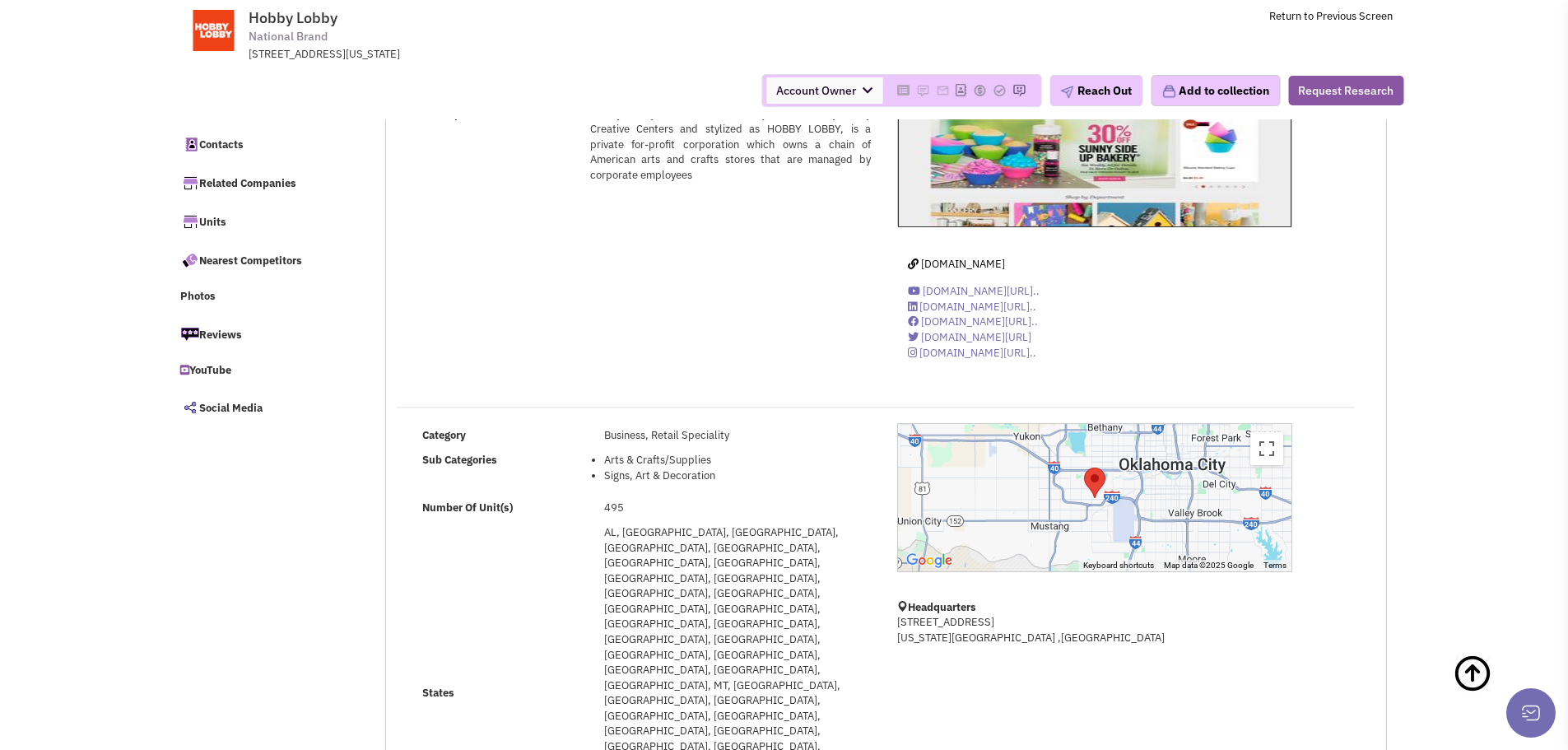
scroll to position [0, 0]
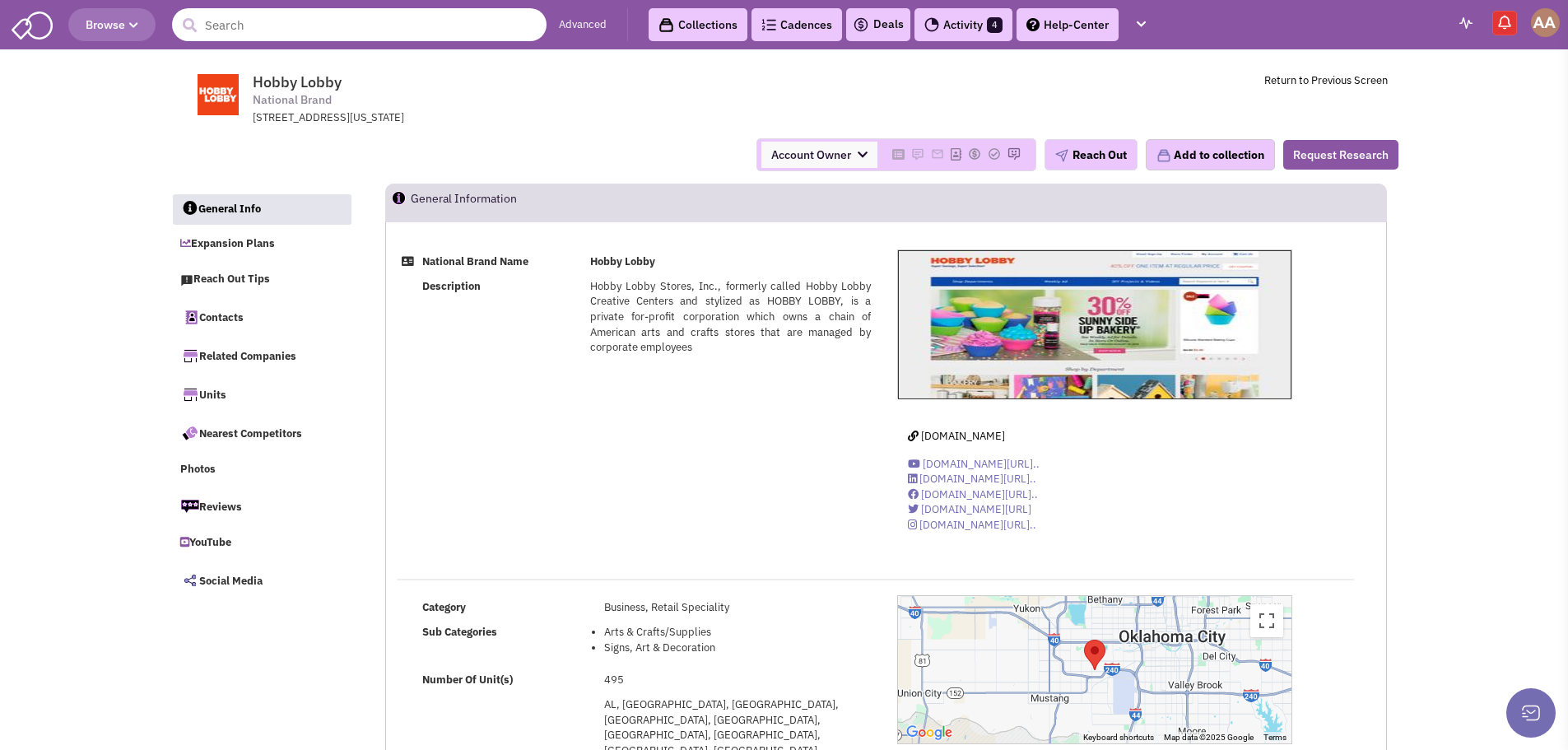
click at [284, 30] on input "text" at bounding box center [359, 24] width 374 height 33
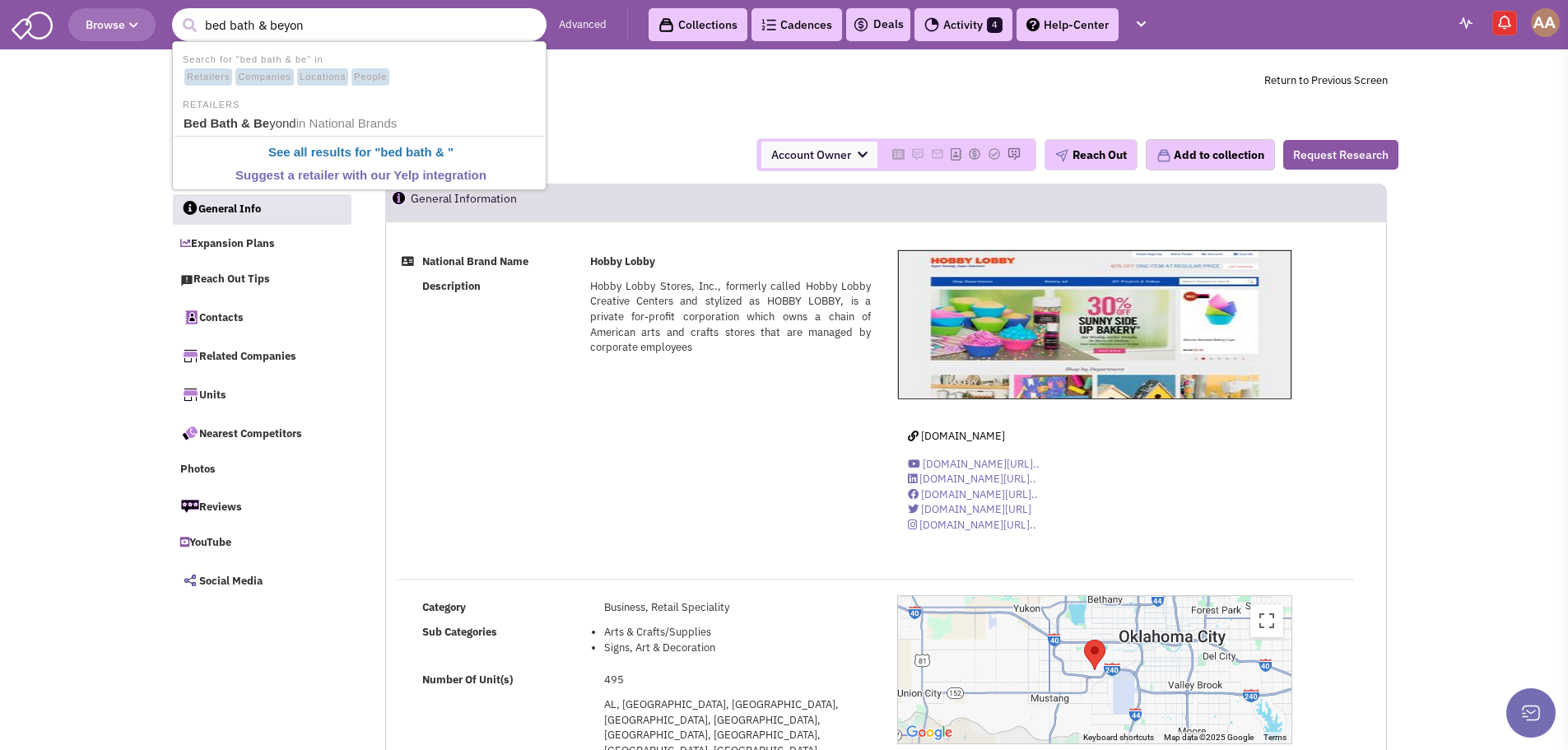
type input "bed bath & beyond"
click at [305, 121] on span "in National Brands" at bounding box center [350, 123] width 101 height 14
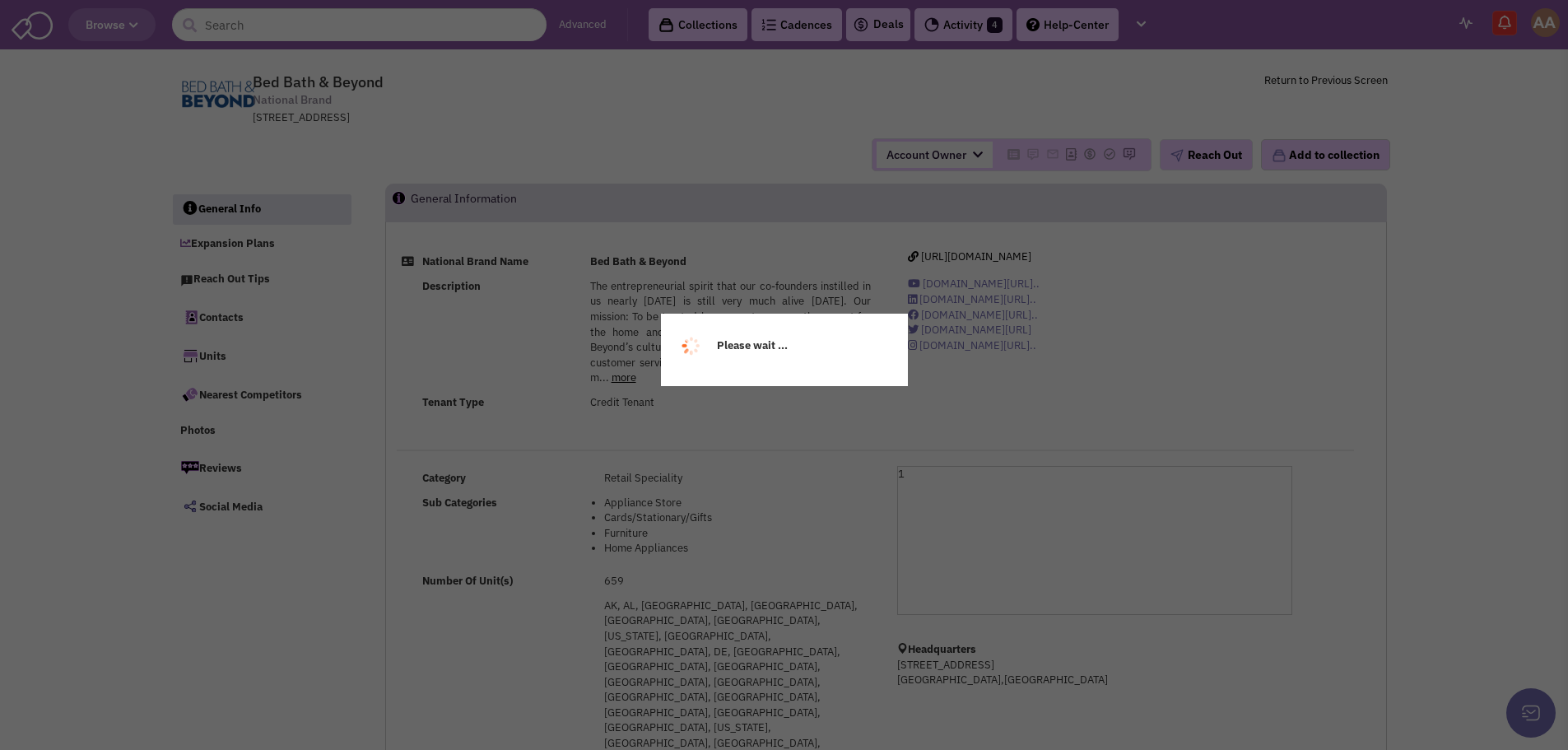
select select
